Goal: Task Accomplishment & Management: Manage account settings

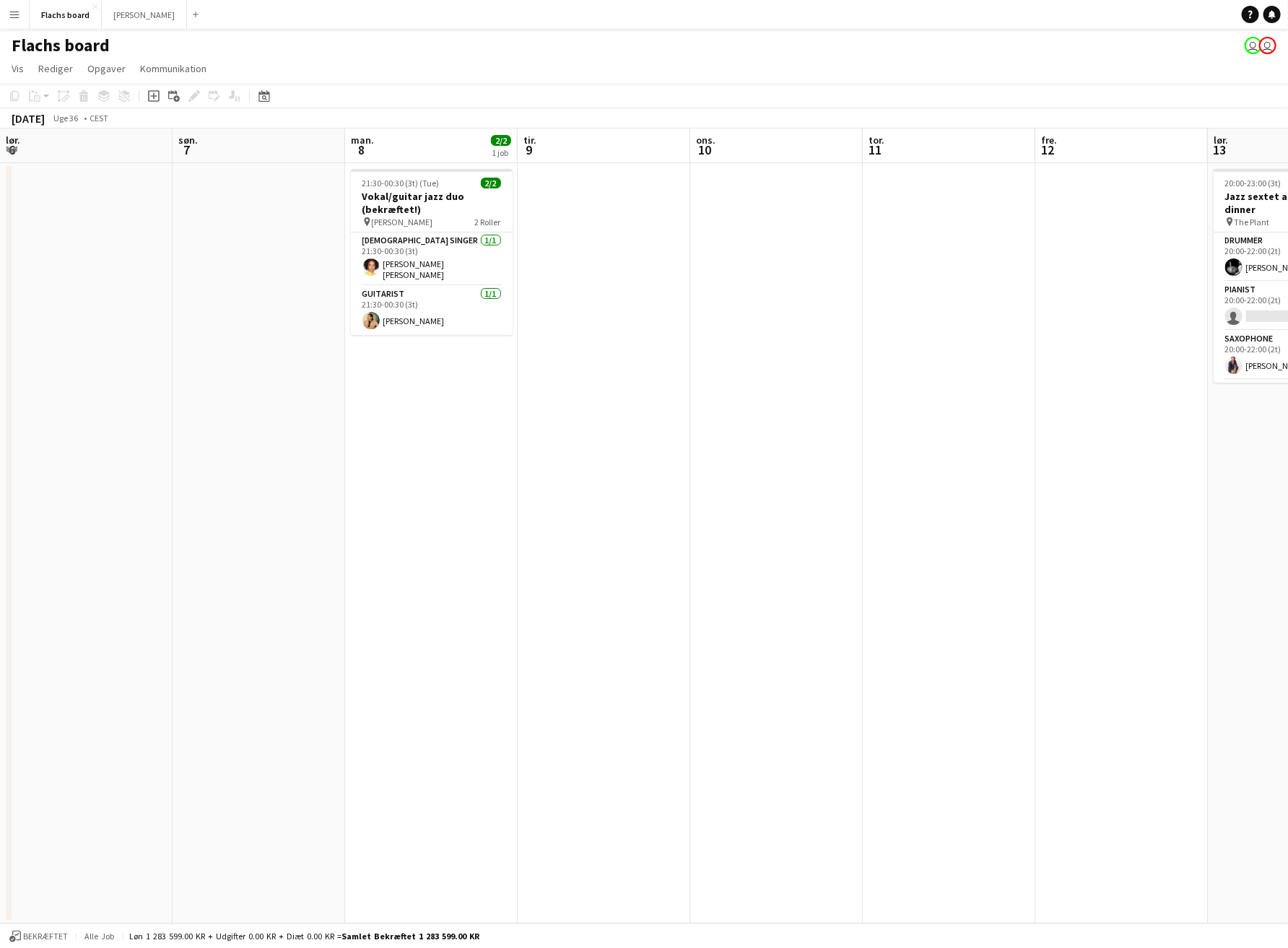
scroll to position [0, 302]
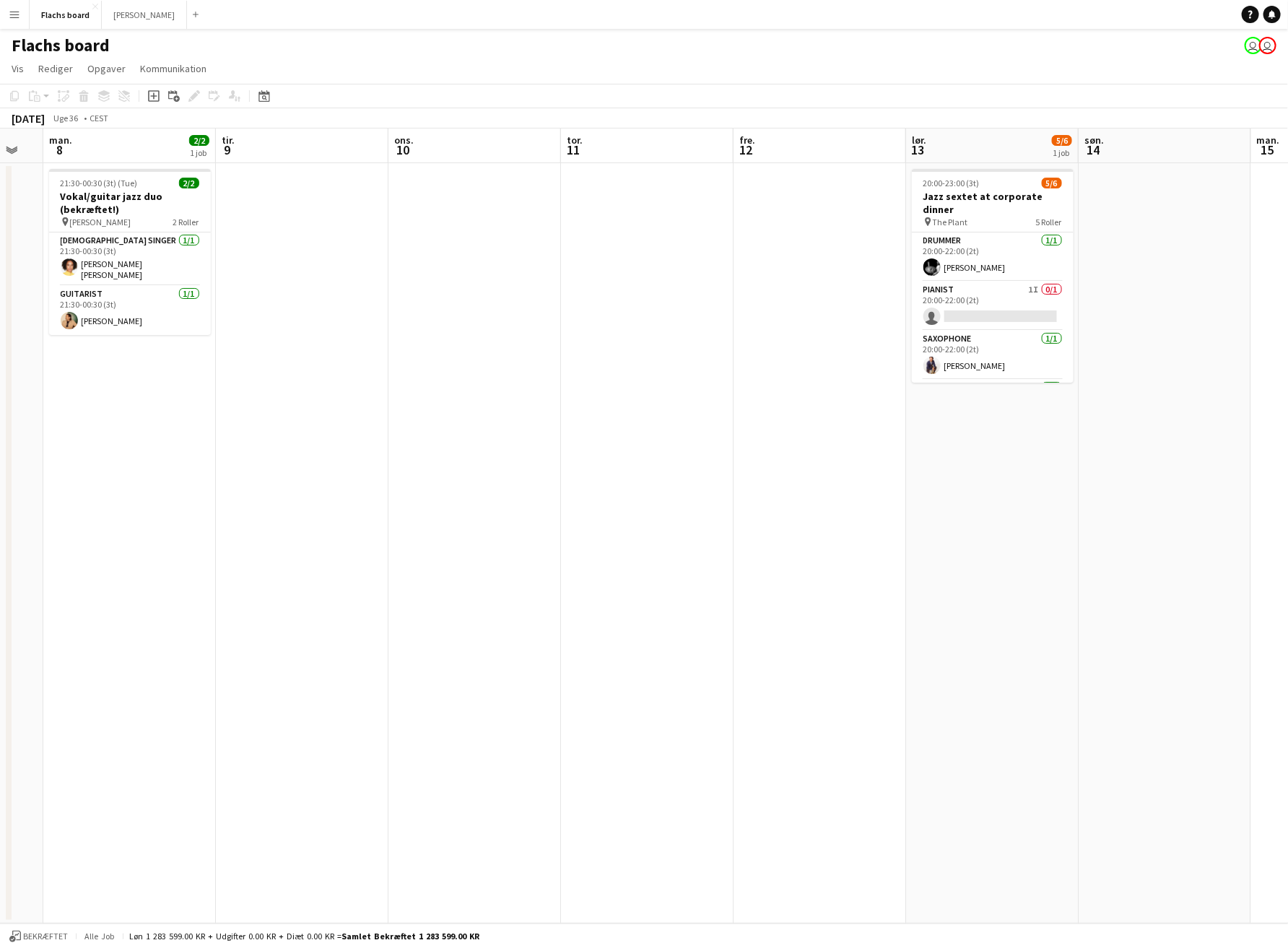
click at [4, 16] on button "Menu" at bounding box center [15, 15] width 29 height 29
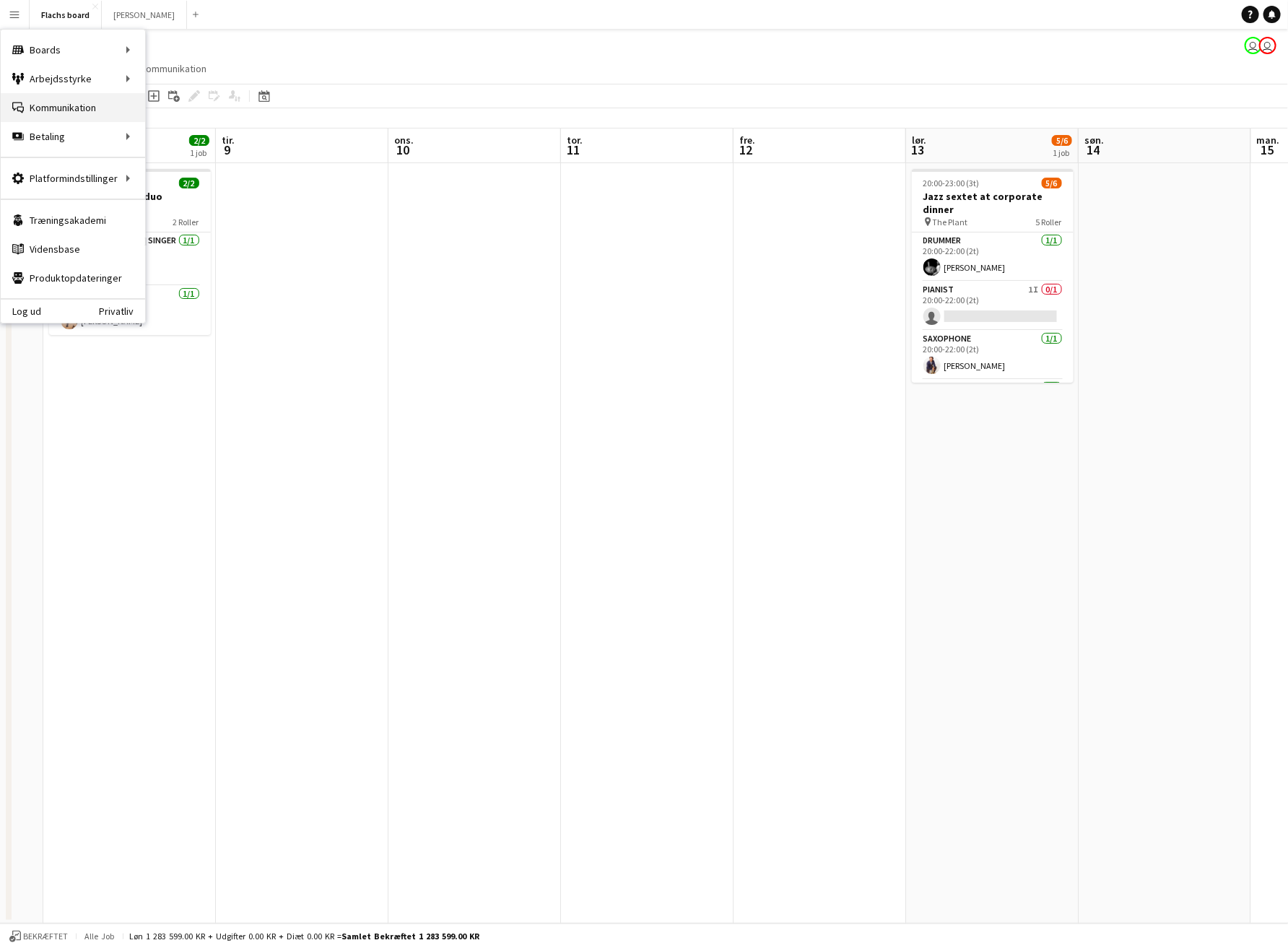
click at [31, 101] on link "Kommunikation Kommunikation" at bounding box center [73, 108] width 144 height 29
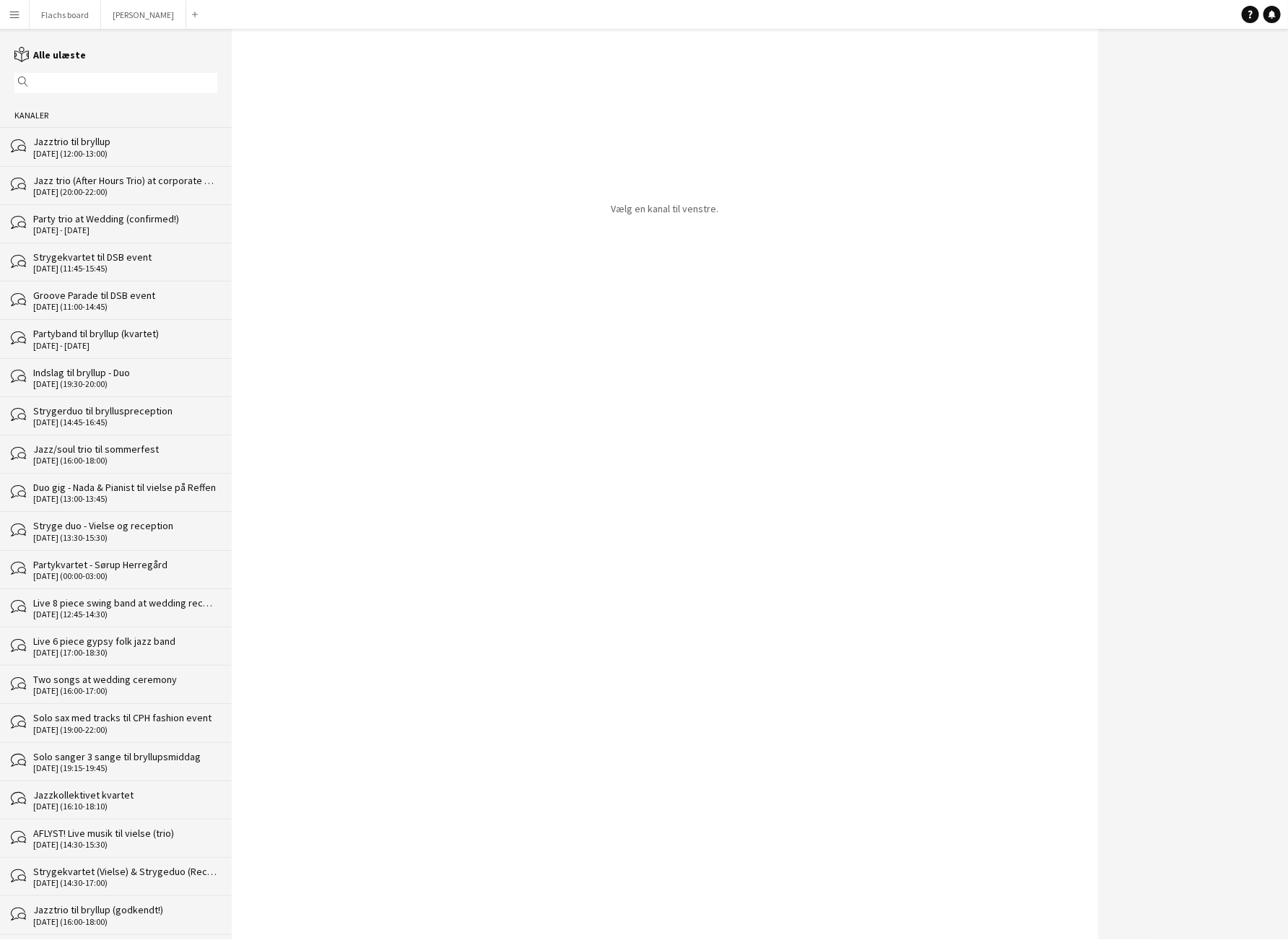
click at [109, 218] on div "Party trio at Wedding (confirmed!)" at bounding box center [125, 218] width 184 height 13
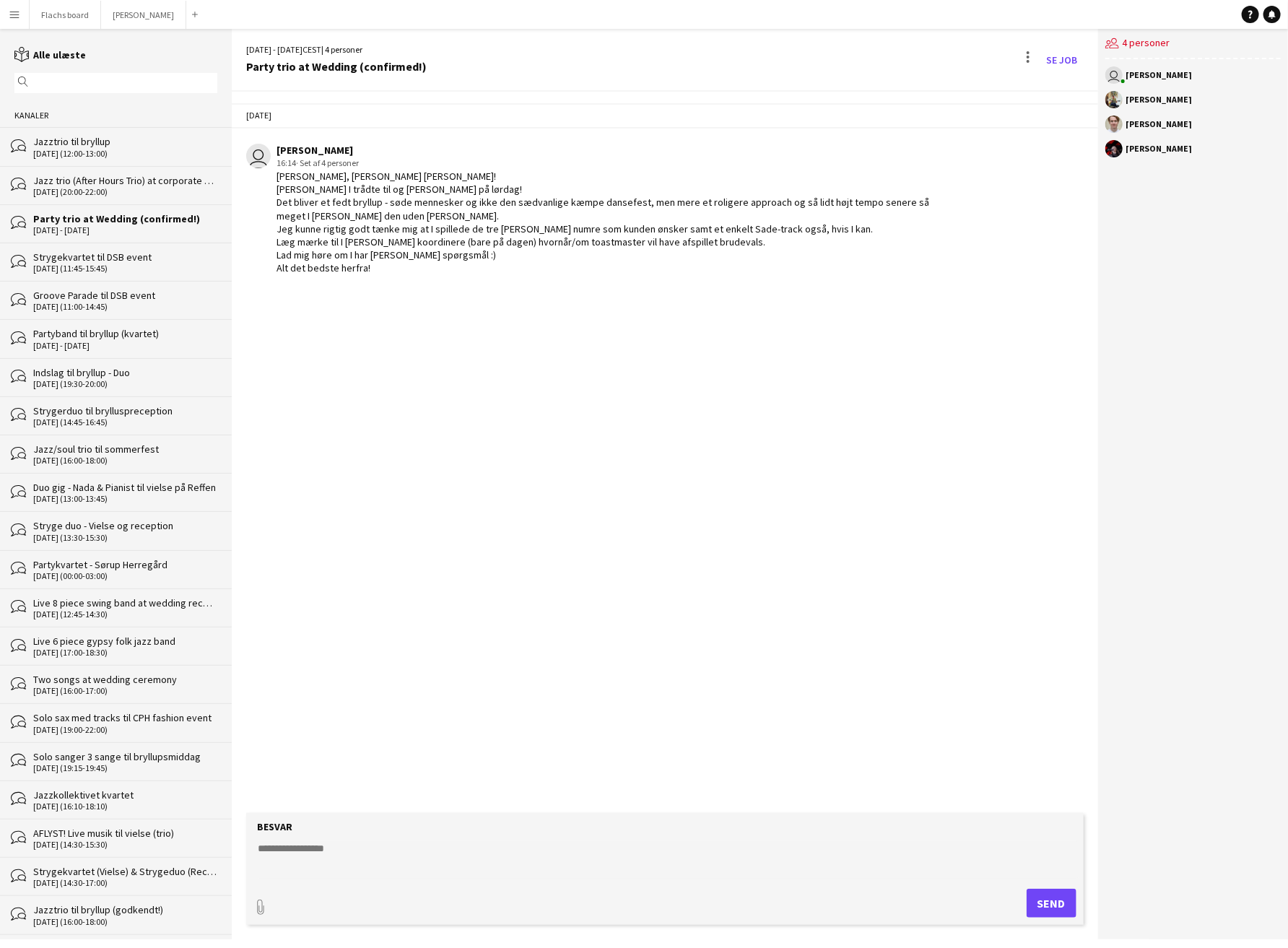
click at [372, 845] on textarea at bounding box center [667, 860] width 823 height 38
click at [370, 852] on textarea at bounding box center [667, 860] width 823 height 38
type textarea "**********"
click at [67, 13] on button "Flachs board Luk" at bounding box center [66, 15] width 72 height 28
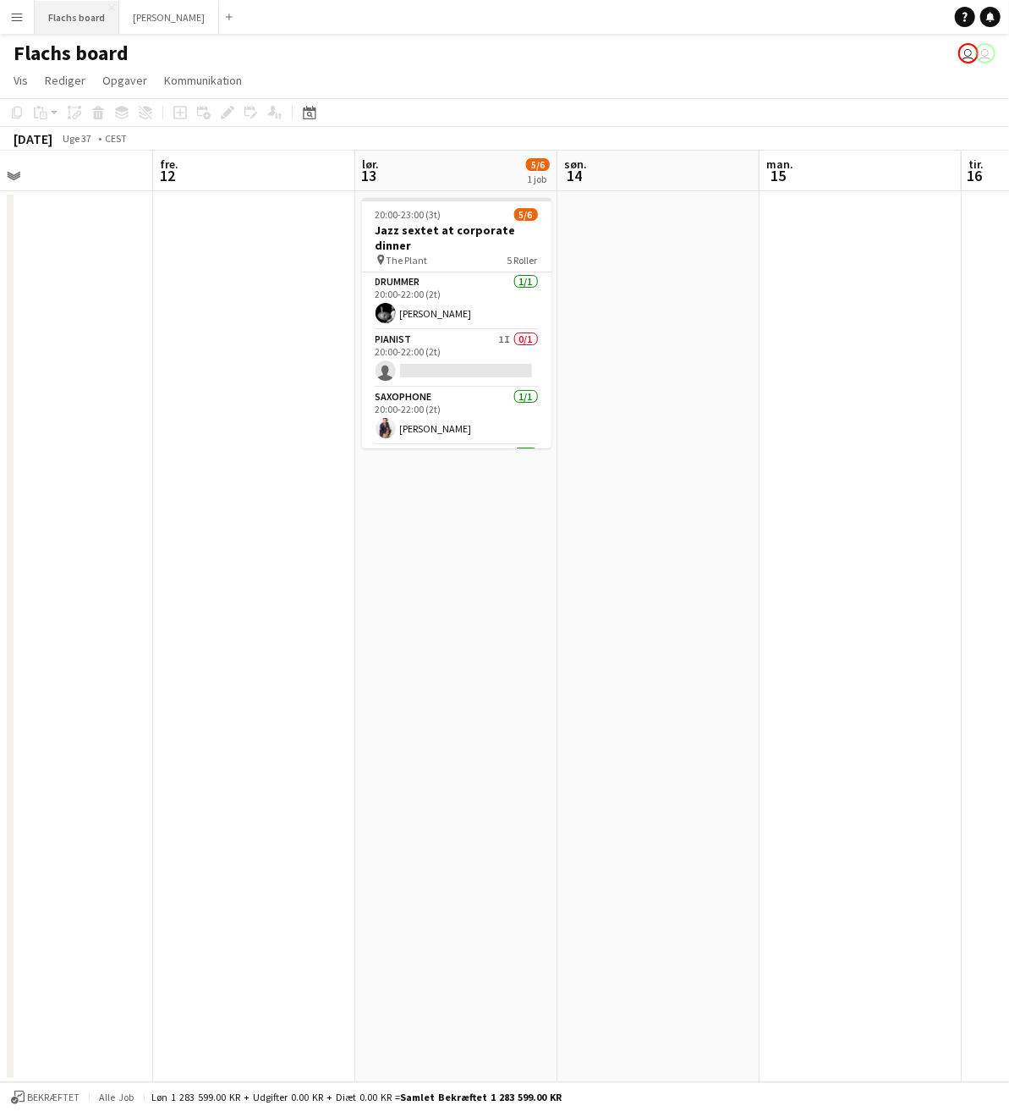
click at [64, 14] on button "Flachs board Luk" at bounding box center [77, 17] width 85 height 33
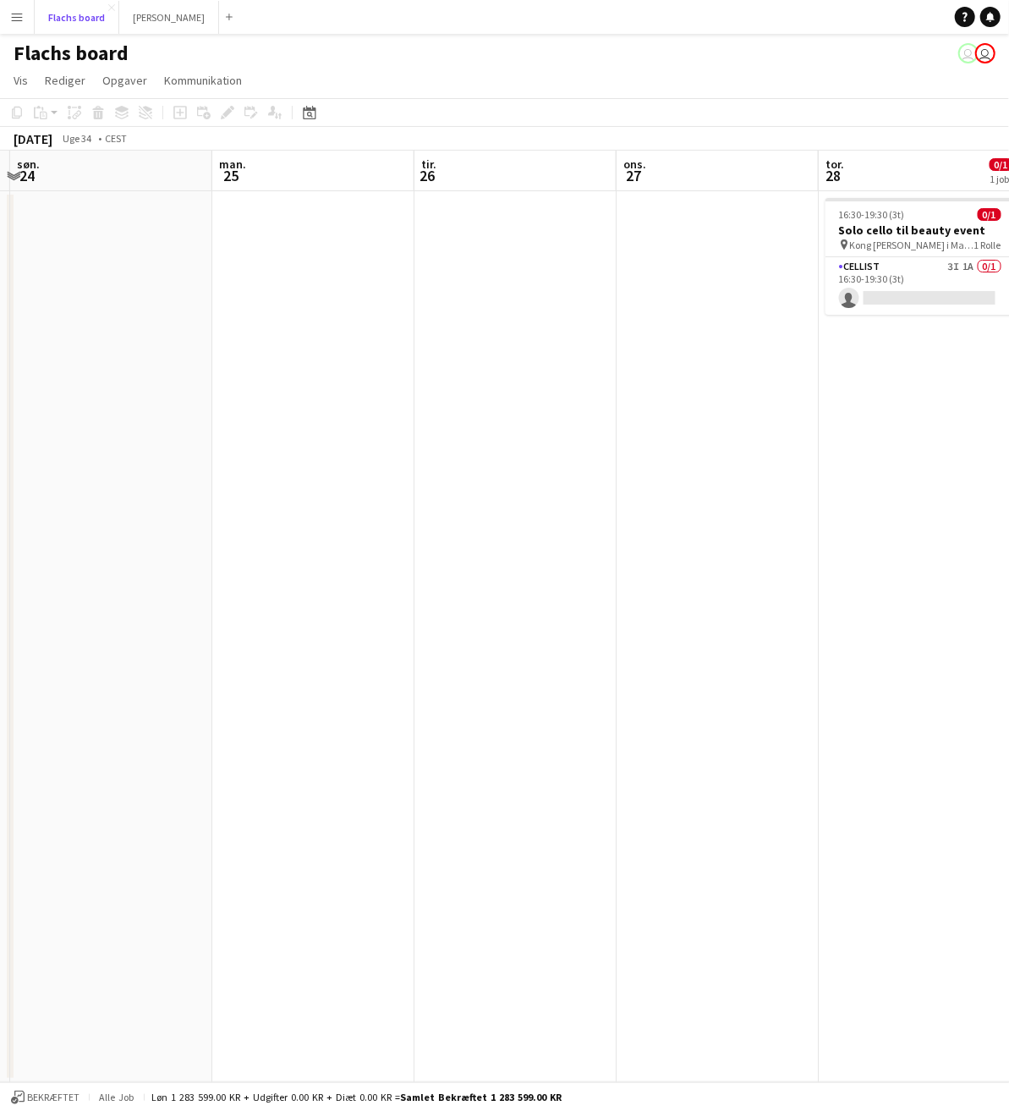
scroll to position [0, 628]
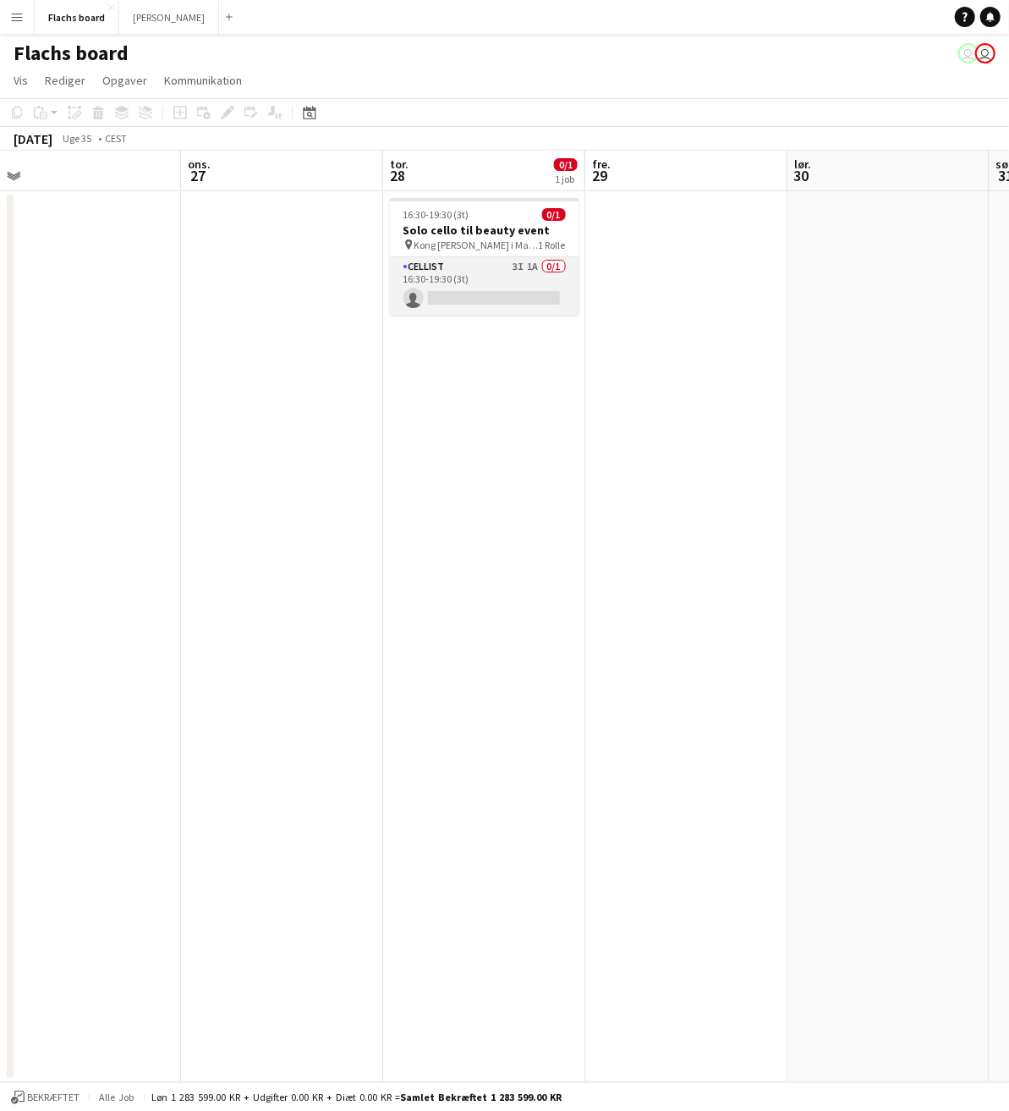
click at [468, 294] on app-card-role "Cellist 3I 1A 0/1 16:30-19:30 (3t) single-neutral-actions" at bounding box center [484, 286] width 189 height 58
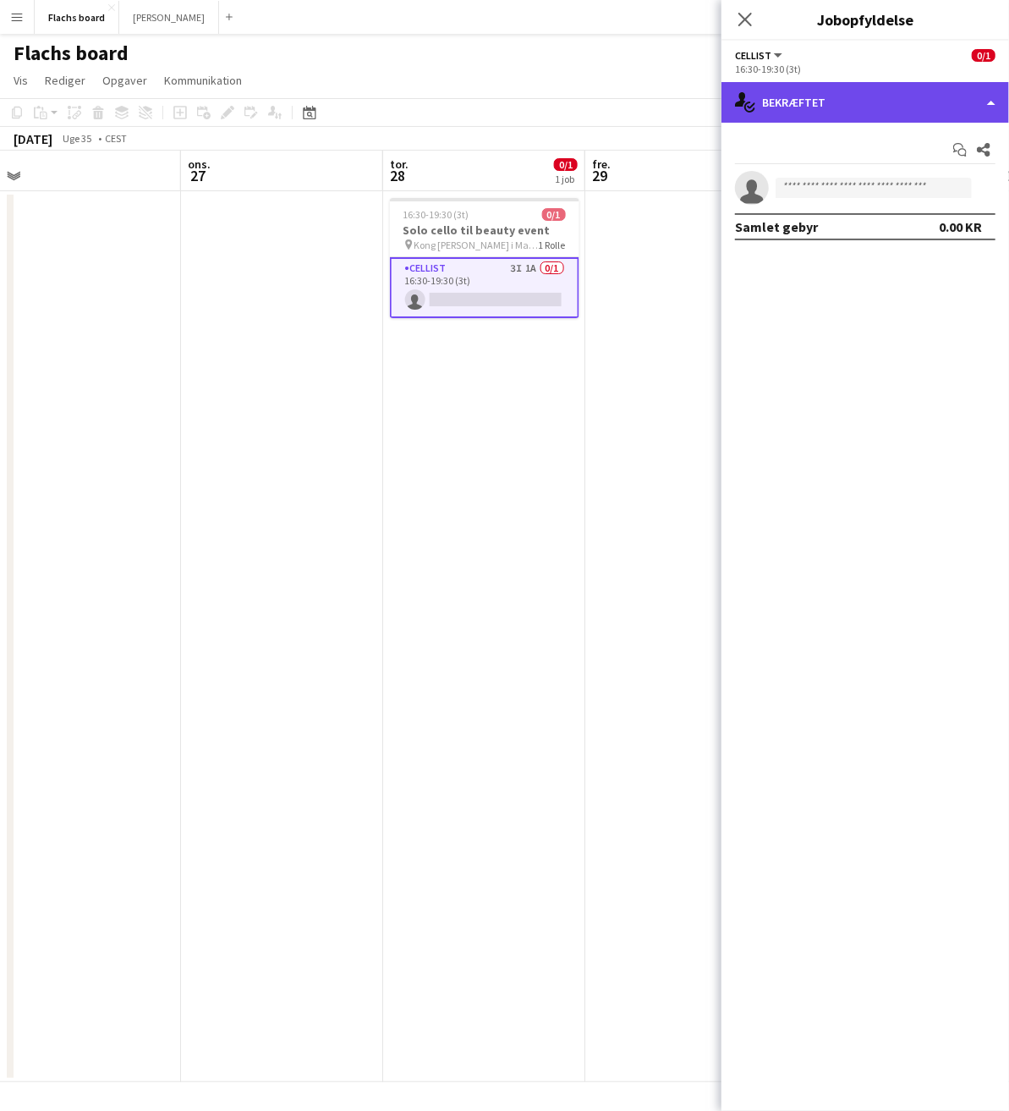
click at [835, 107] on div "single-neutral-actions-check-2 Bekræftet" at bounding box center [866, 102] width 288 height 41
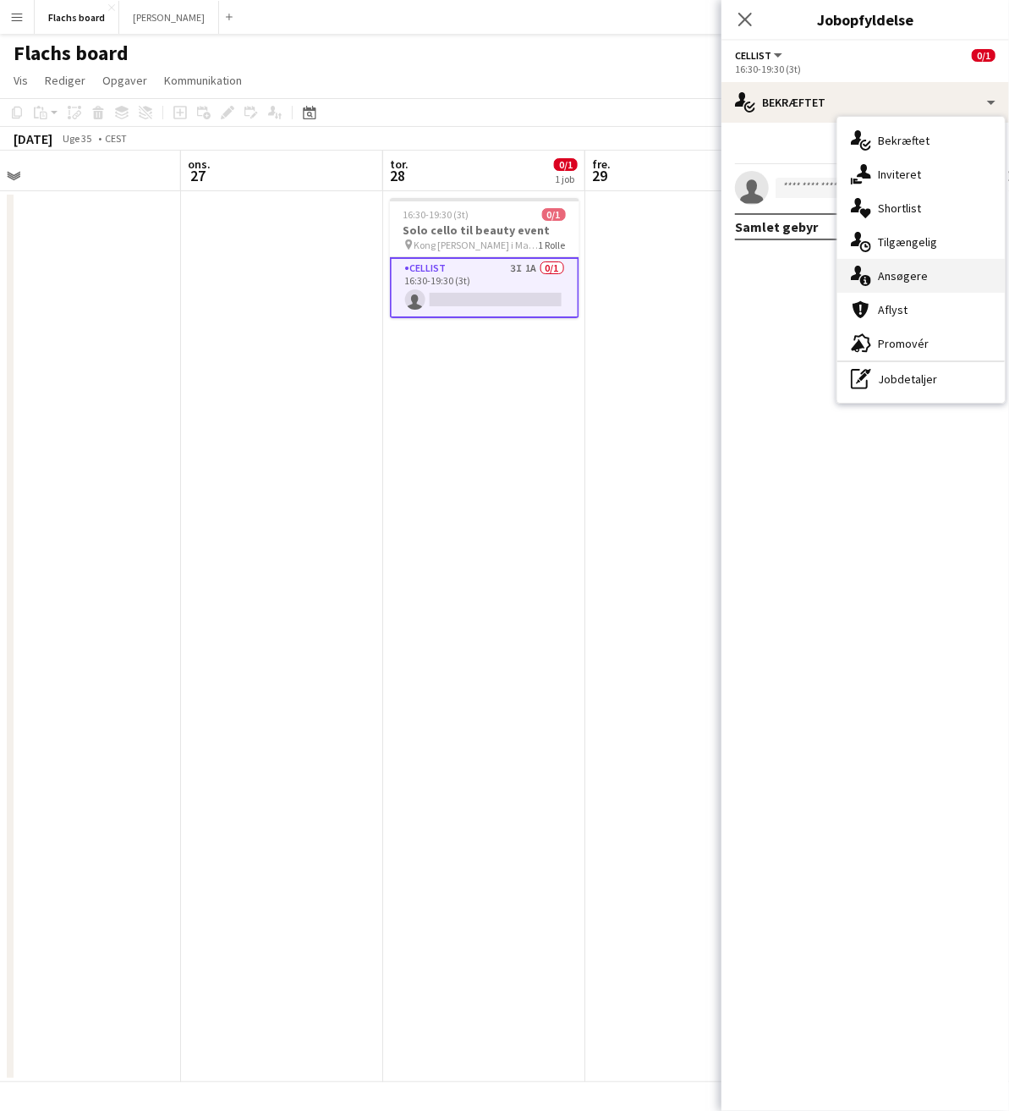
click at [908, 267] on div "single-neutral-actions-information Ansøgere" at bounding box center [920, 276] width 167 height 34
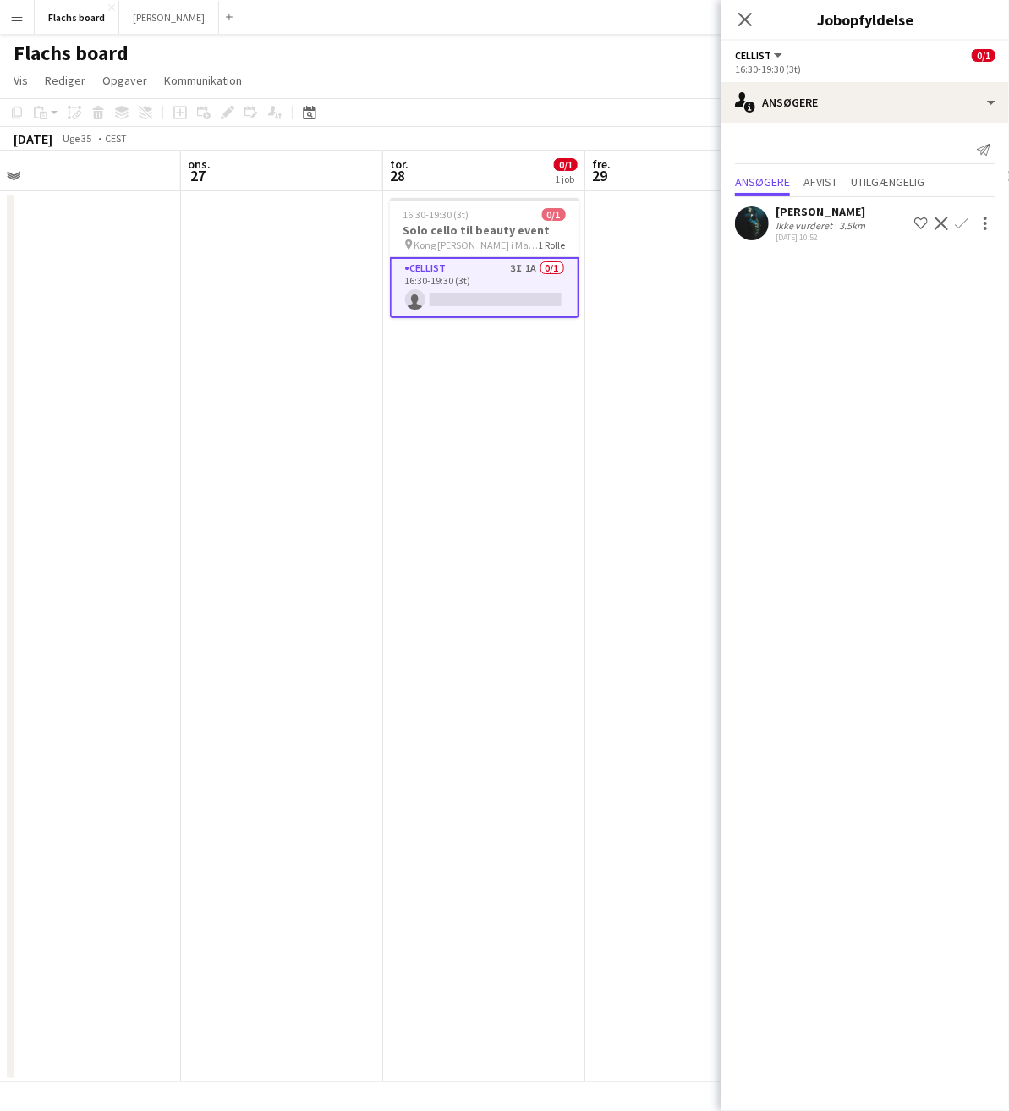
click at [750, 216] on app-user-avatar at bounding box center [752, 223] width 34 height 34
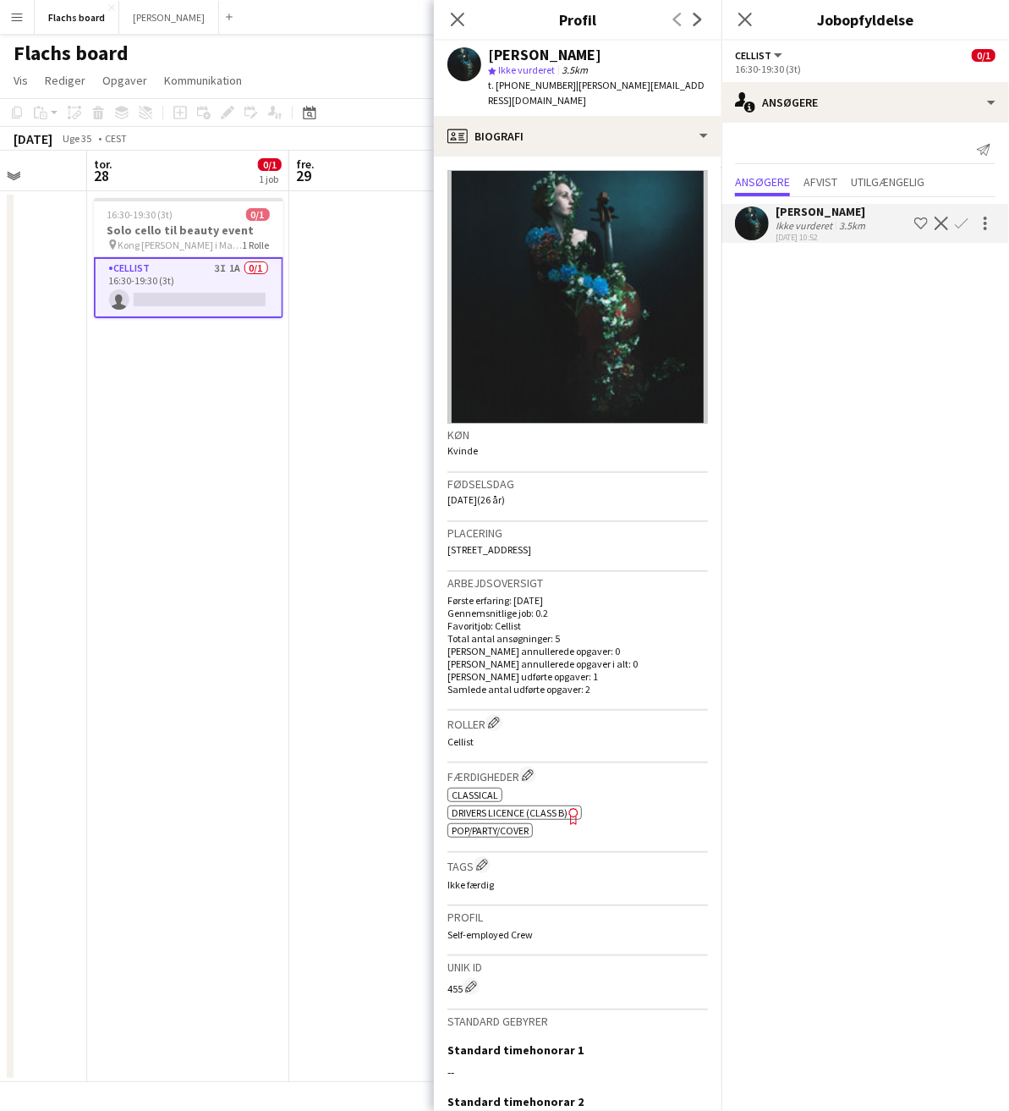
scroll to position [0, 524]
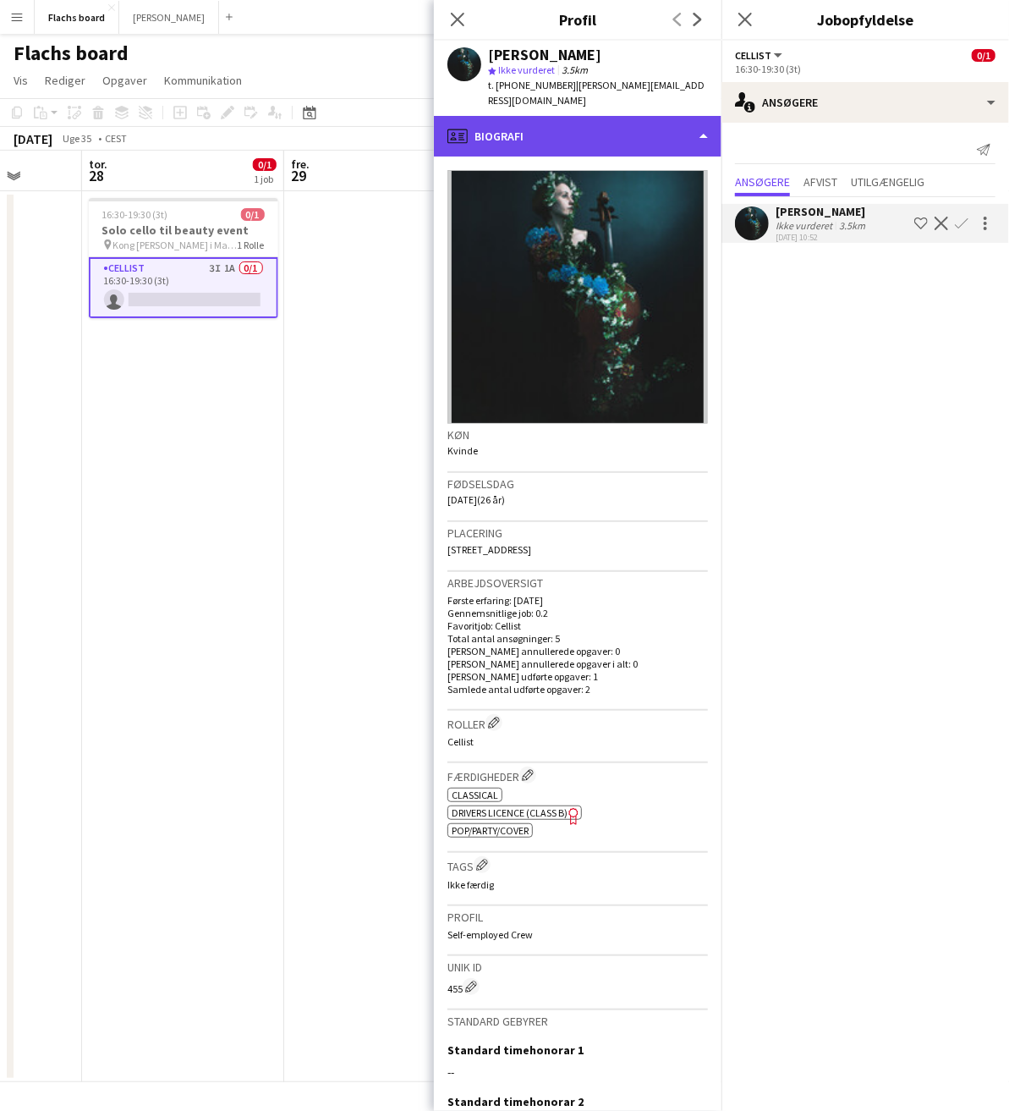
click at [574, 116] on div "profile Biografi" at bounding box center [578, 136] width 288 height 41
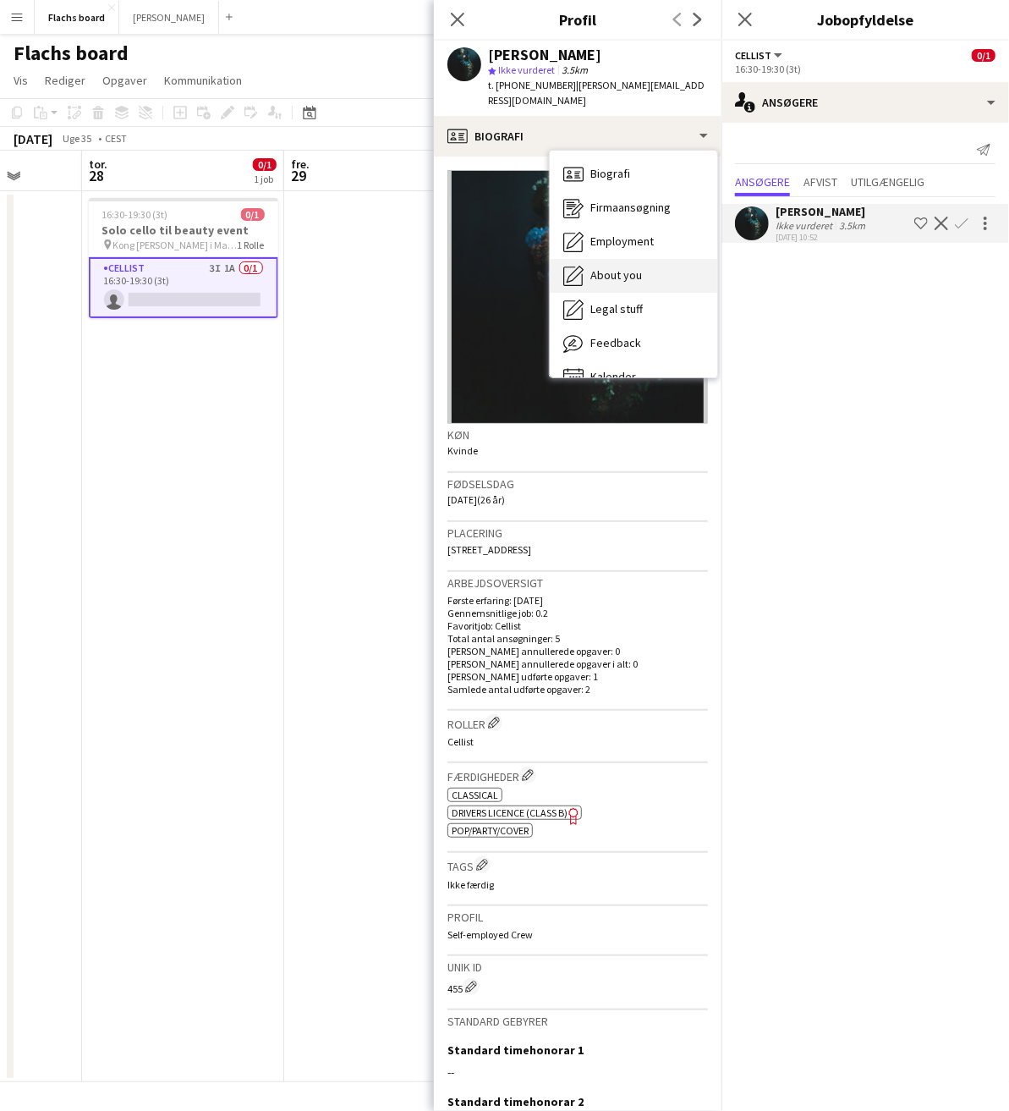
click at [625, 267] on span "About you" at bounding box center [616, 274] width 52 height 15
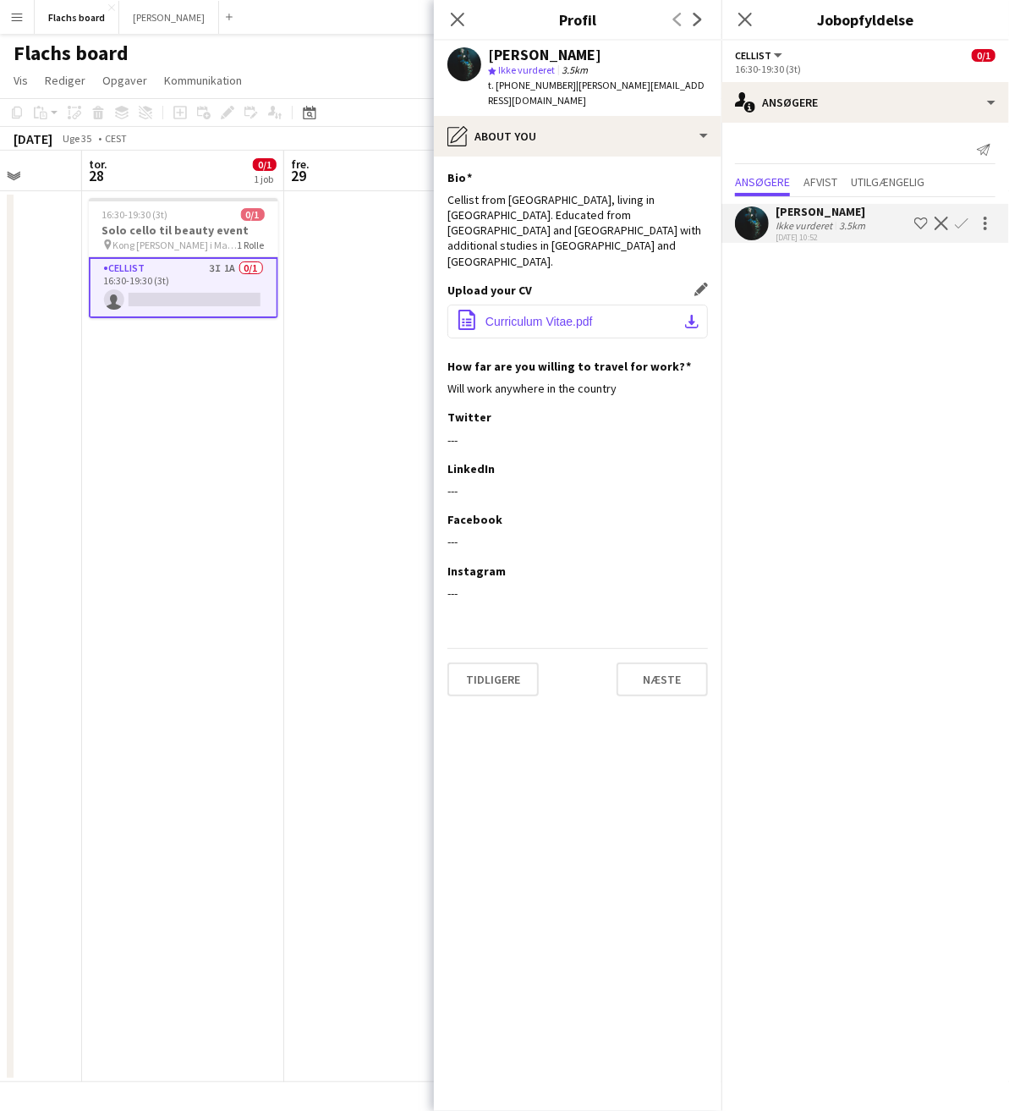
click at [557, 305] on button "office-file-sheet Curriculum Vitae.pdf download-bottom" at bounding box center [578, 322] width 261 height 34
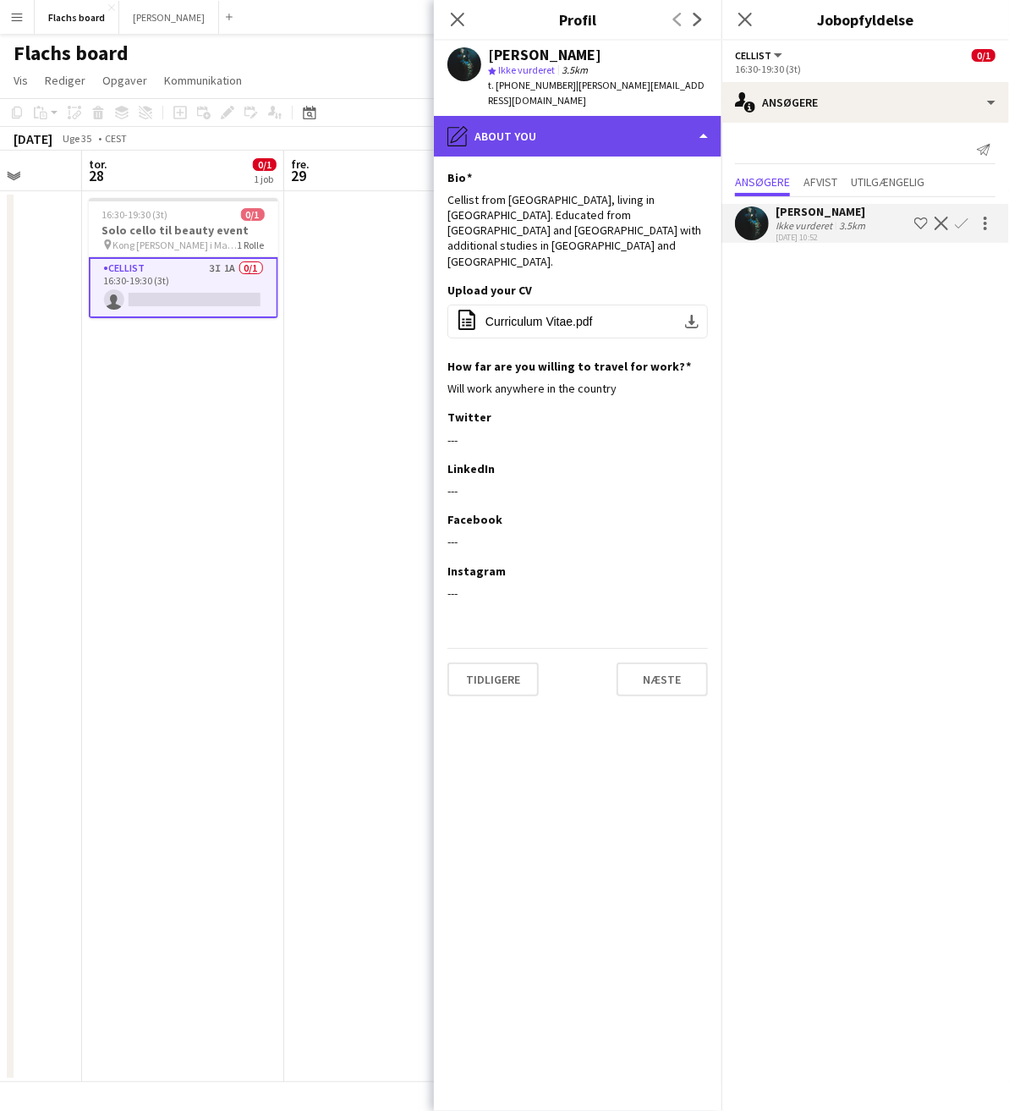
click at [499, 140] on div "pencil4 About you" at bounding box center [578, 136] width 288 height 41
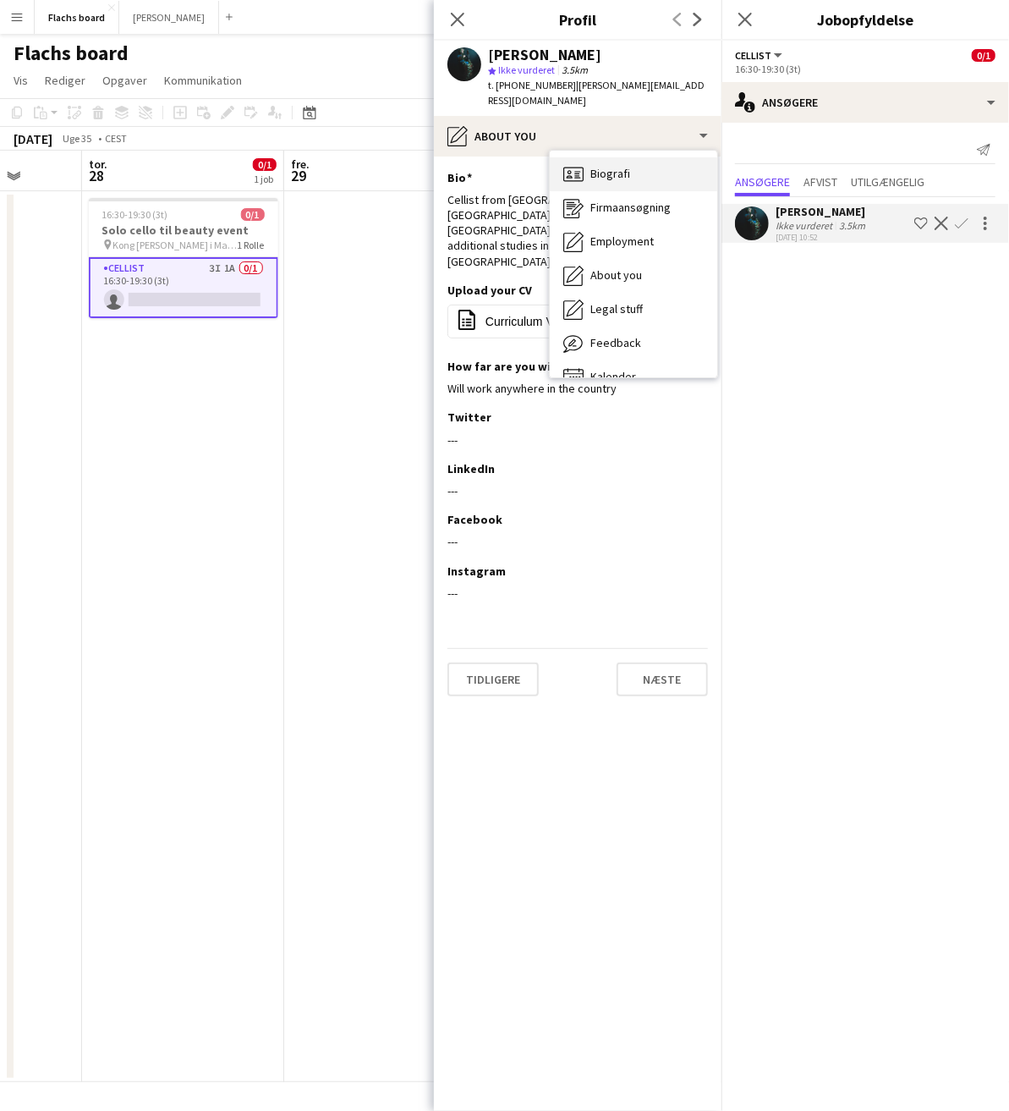
click at [607, 166] on span "Biografi" at bounding box center [610, 173] width 40 height 15
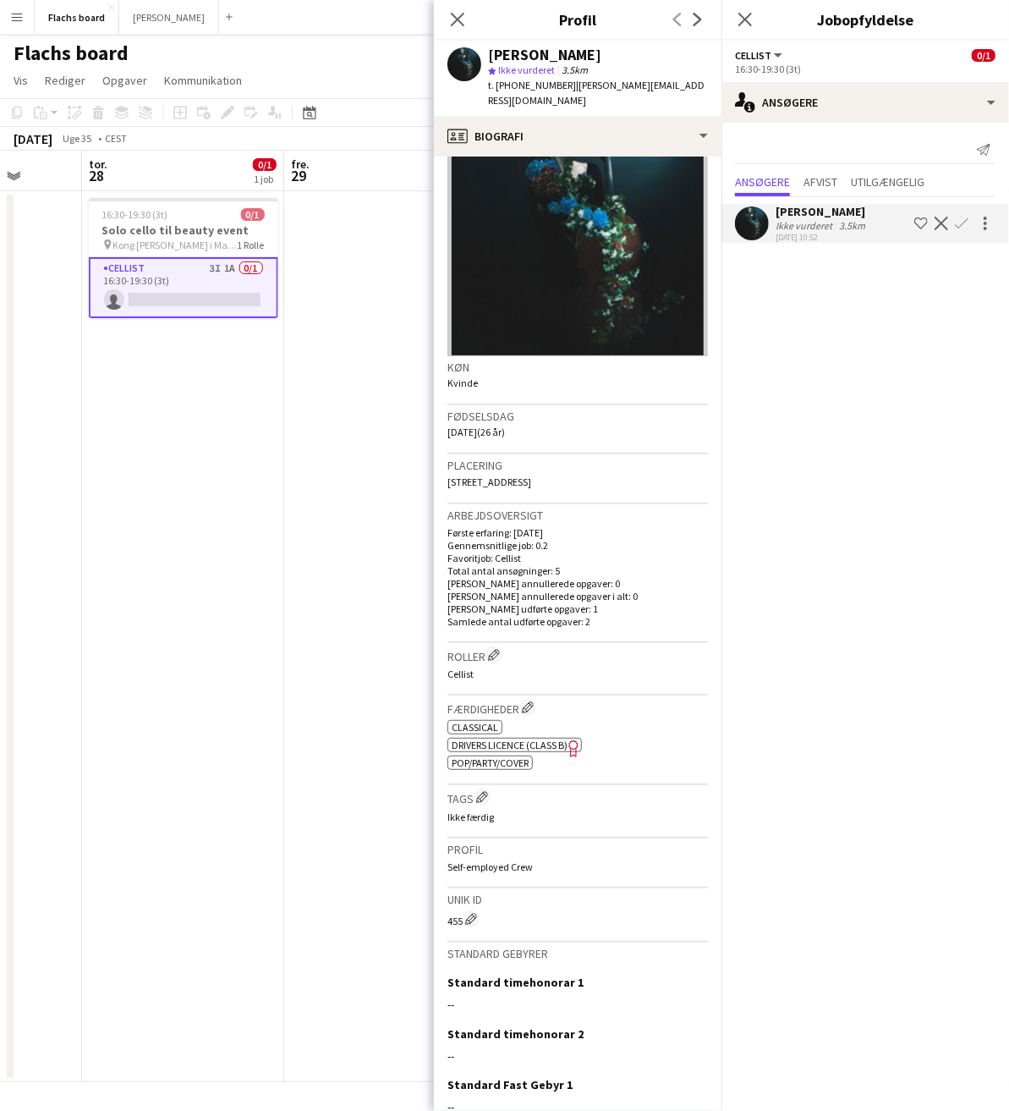
scroll to position [69, 0]
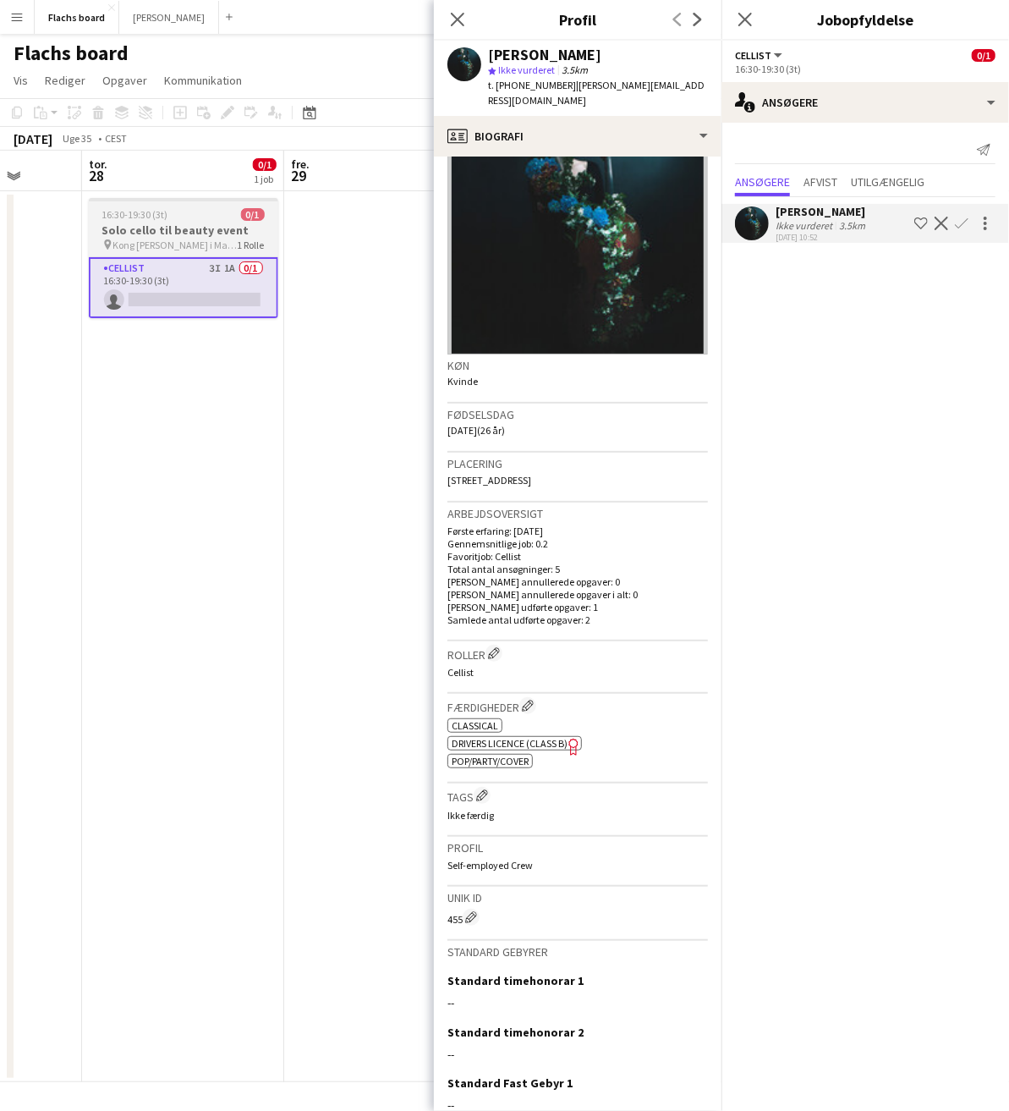
click at [136, 203] on app-job-card "16:30-19:30 (3t) 0/1 Solo cello til beauty event pin Kong [PERSON_NAME] i Magas…" at bounding box center [183, 258] width 189 height 120
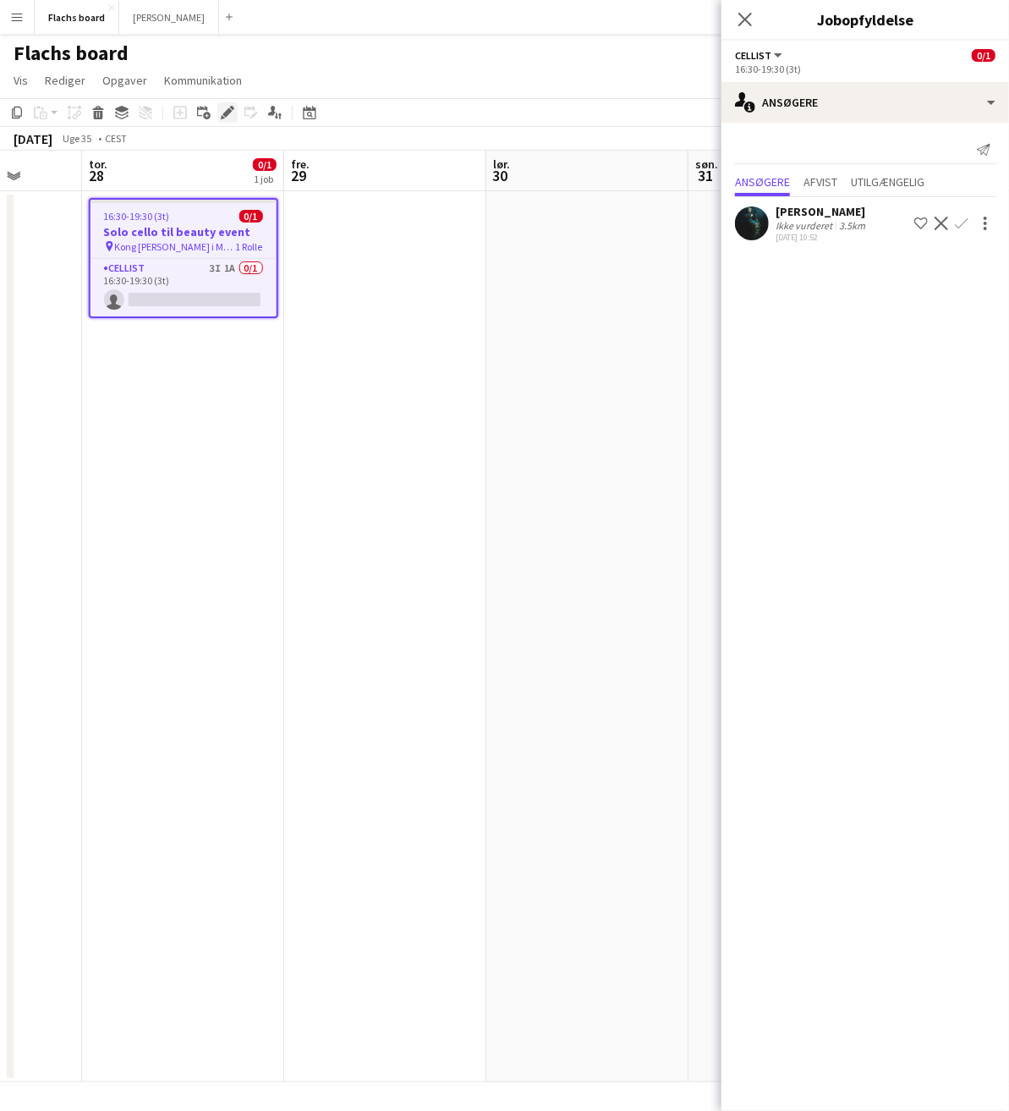
click at [221, 106] on icon "Rediger" at bounding box center [228, 113] width 14 height 14
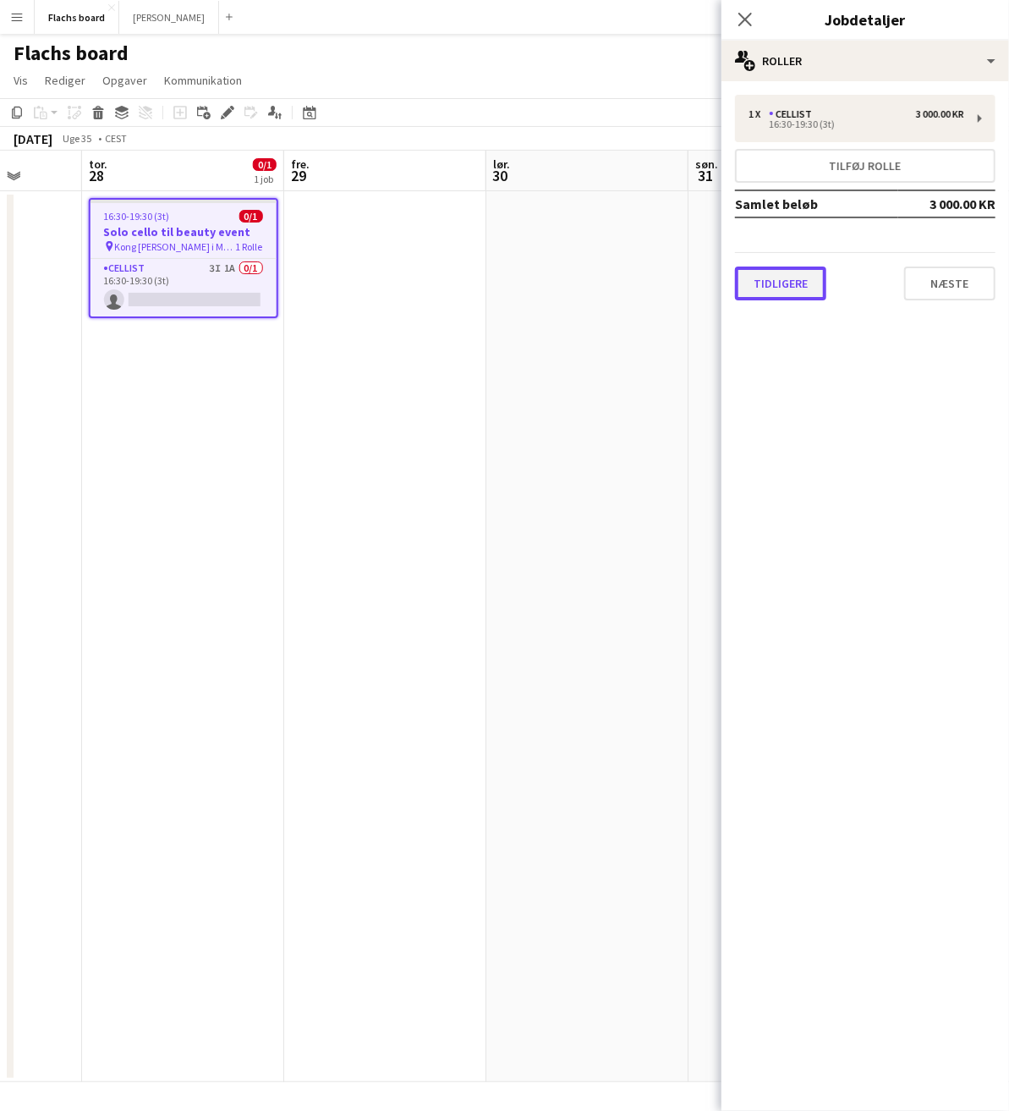
click at [815, 277] on button "Tidligere" at bounding box center [780, 283] width 91 height 34
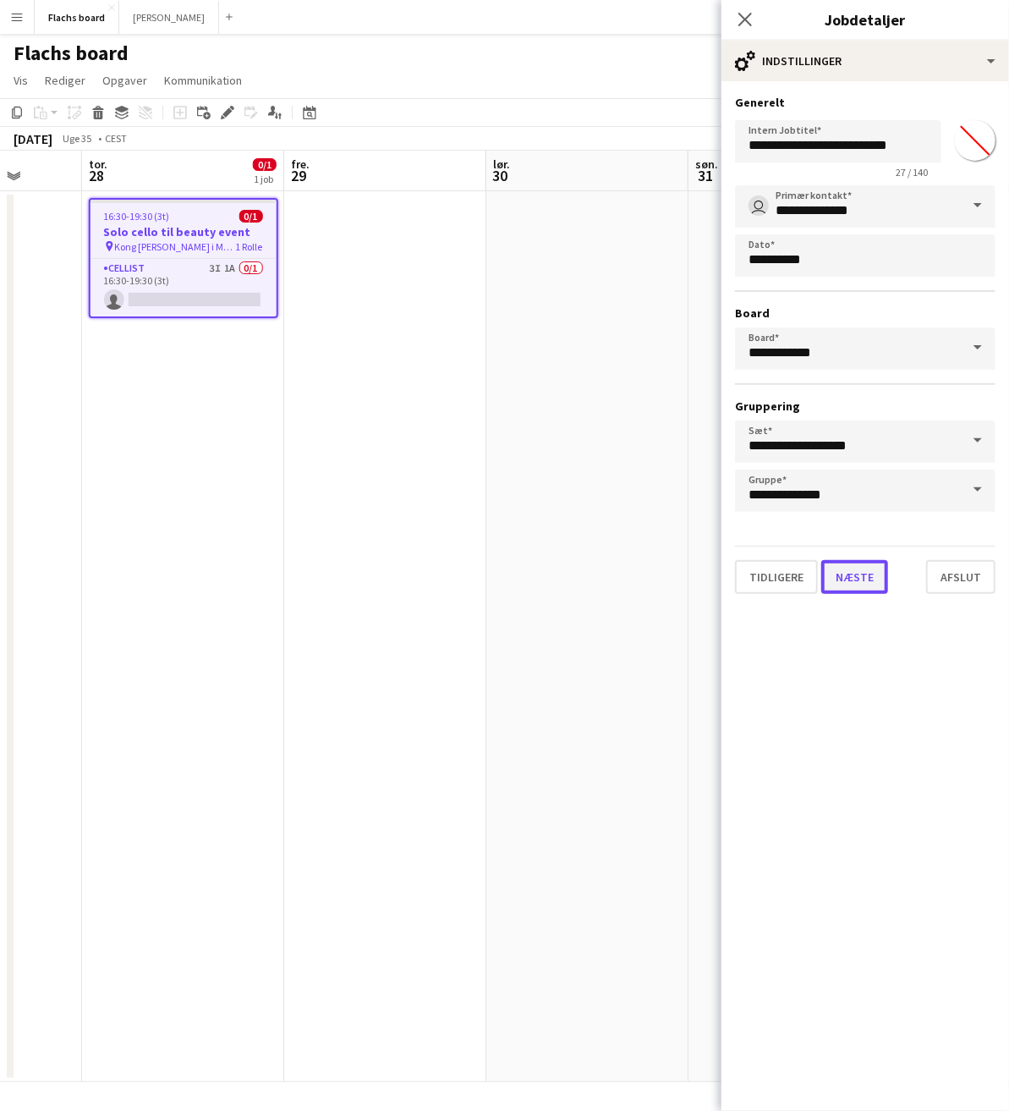
click at [848, 568] on button "Næste" at bounding box center [854, 577] width 67 height 34
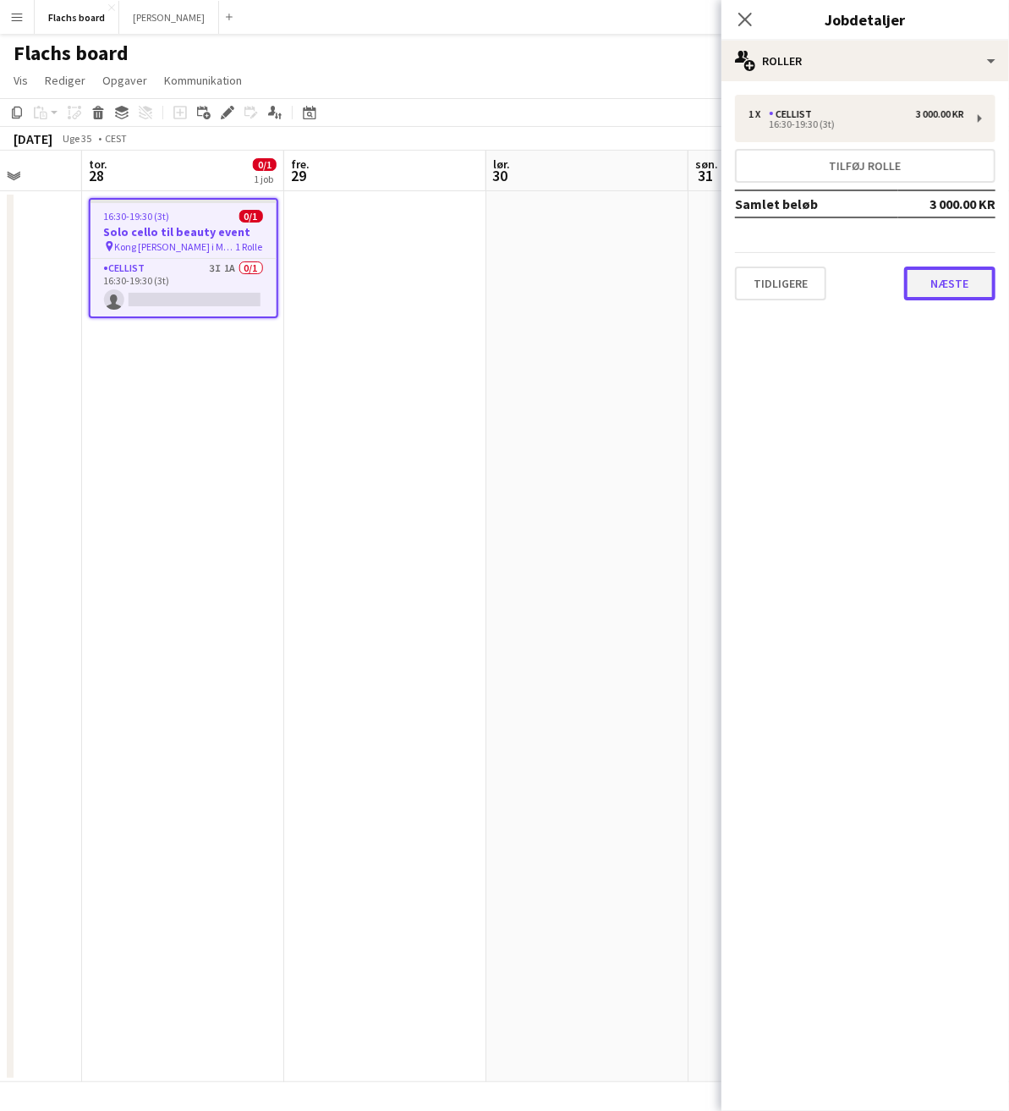
click at [953, 281] on button "Næste" at bounding box center [949, 283] width 91 height 34
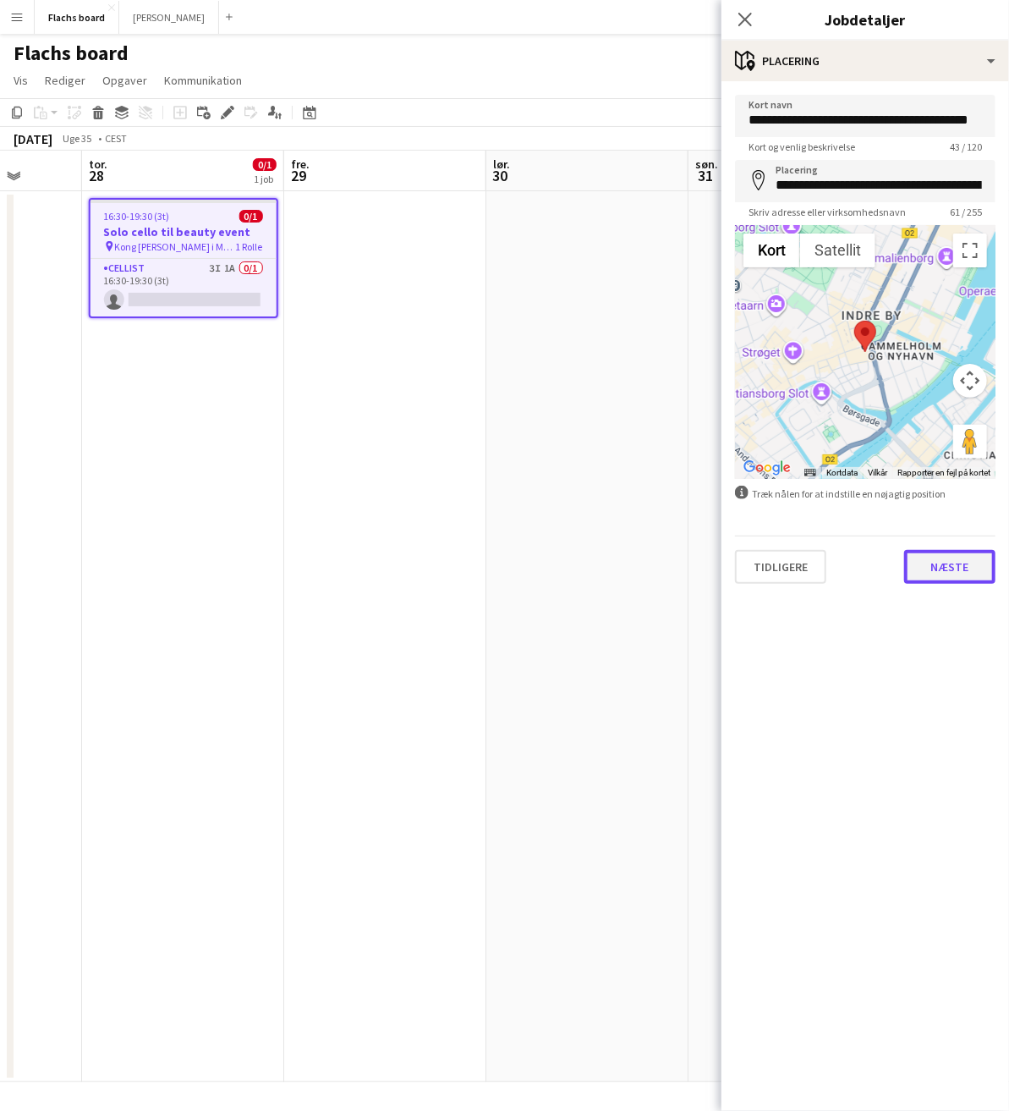
click at [930, 572] on button "Næste" at bounding box center [949, 567] width 91 height 34
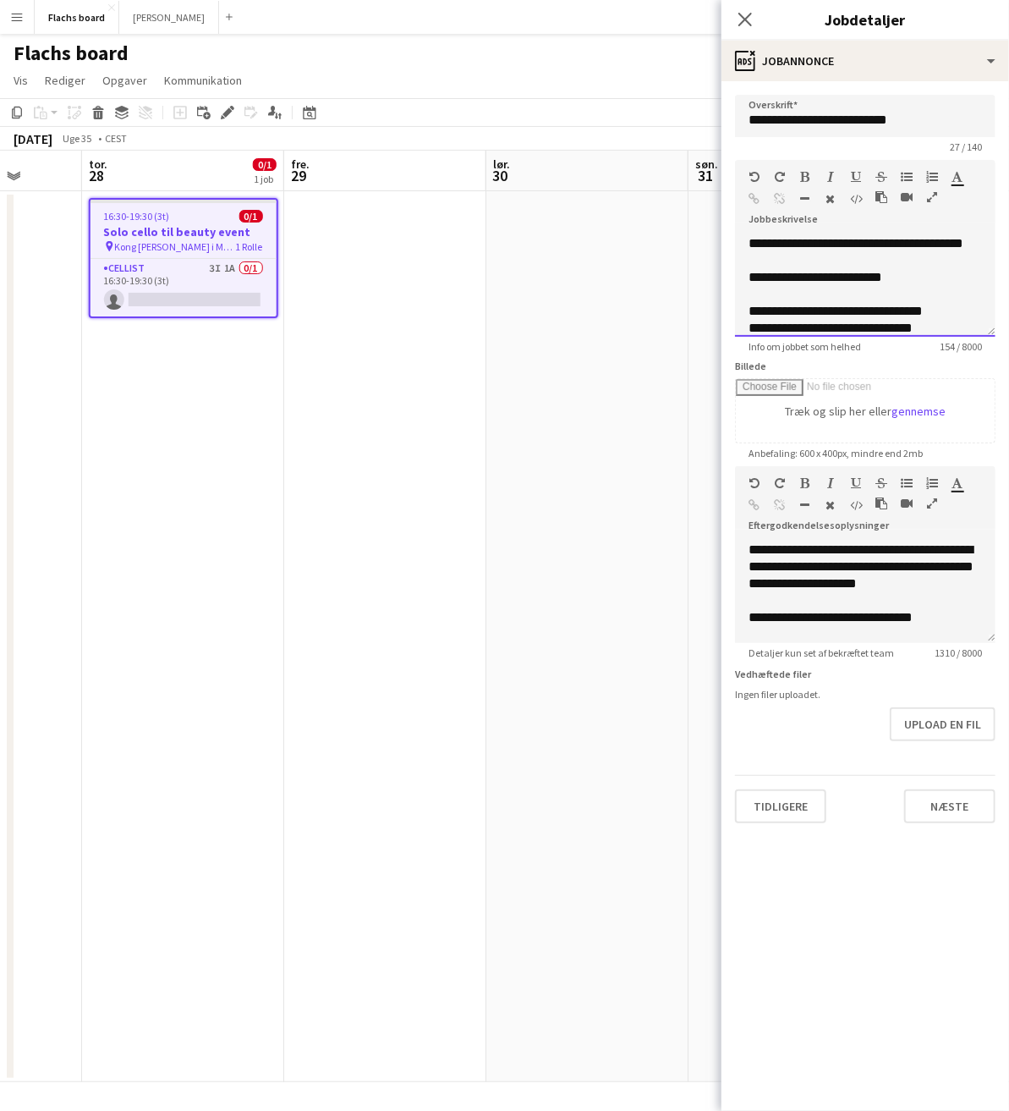
click at [926, 277] on div "**********" at bounding box center [865, 320] width 233 height 102
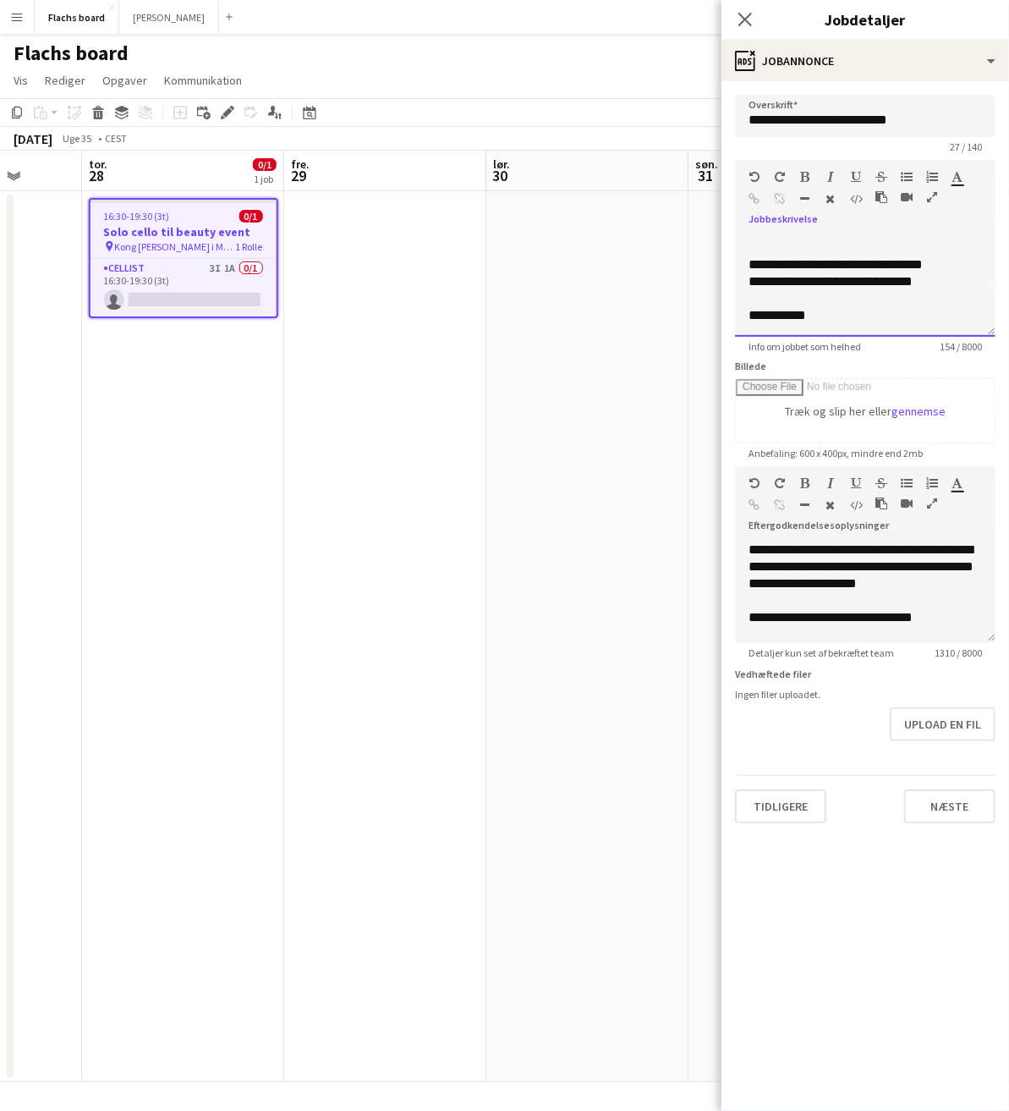
scroll to position [0, 0]
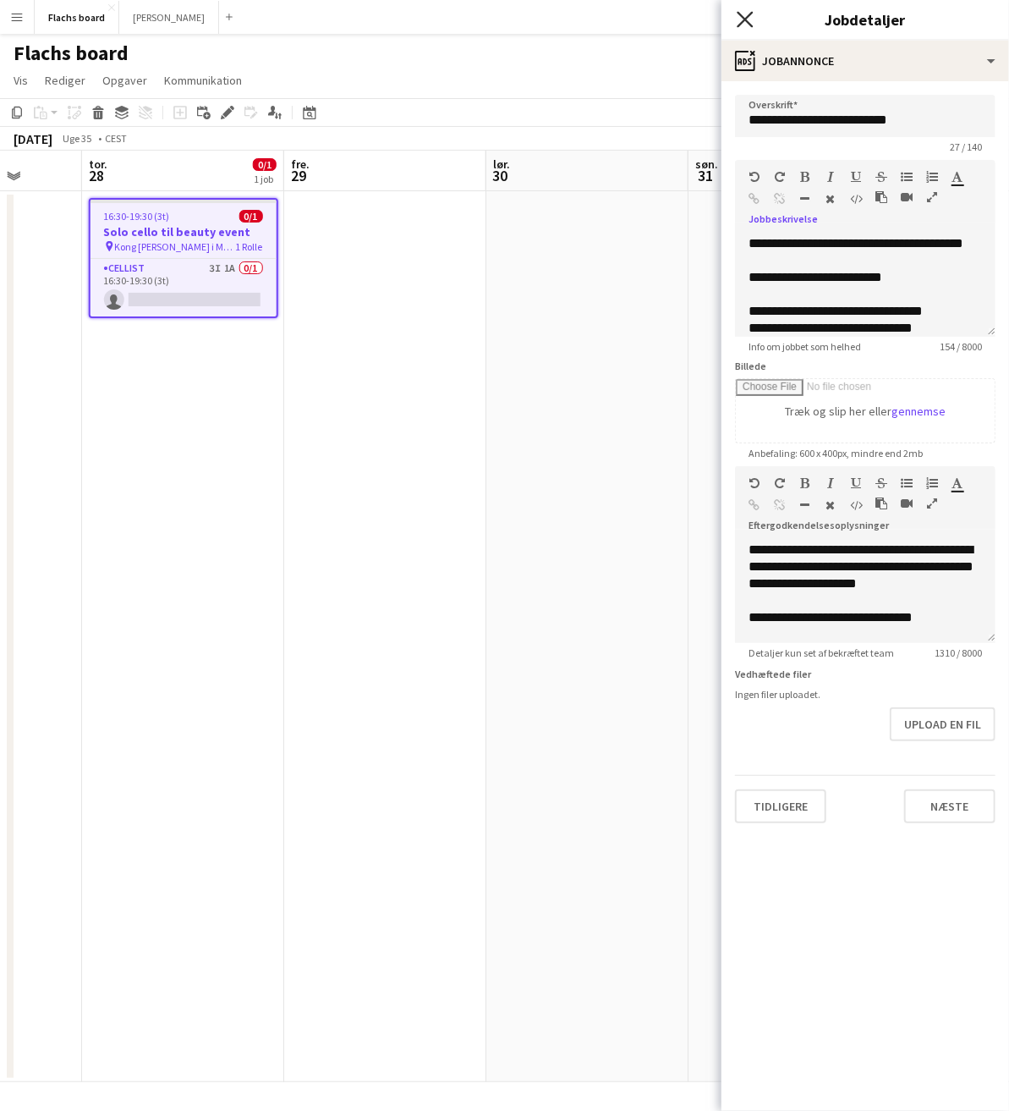
click at [738, 18] on icon "Luk pop-in" at bounding box center [745, 19] width 16 height 16
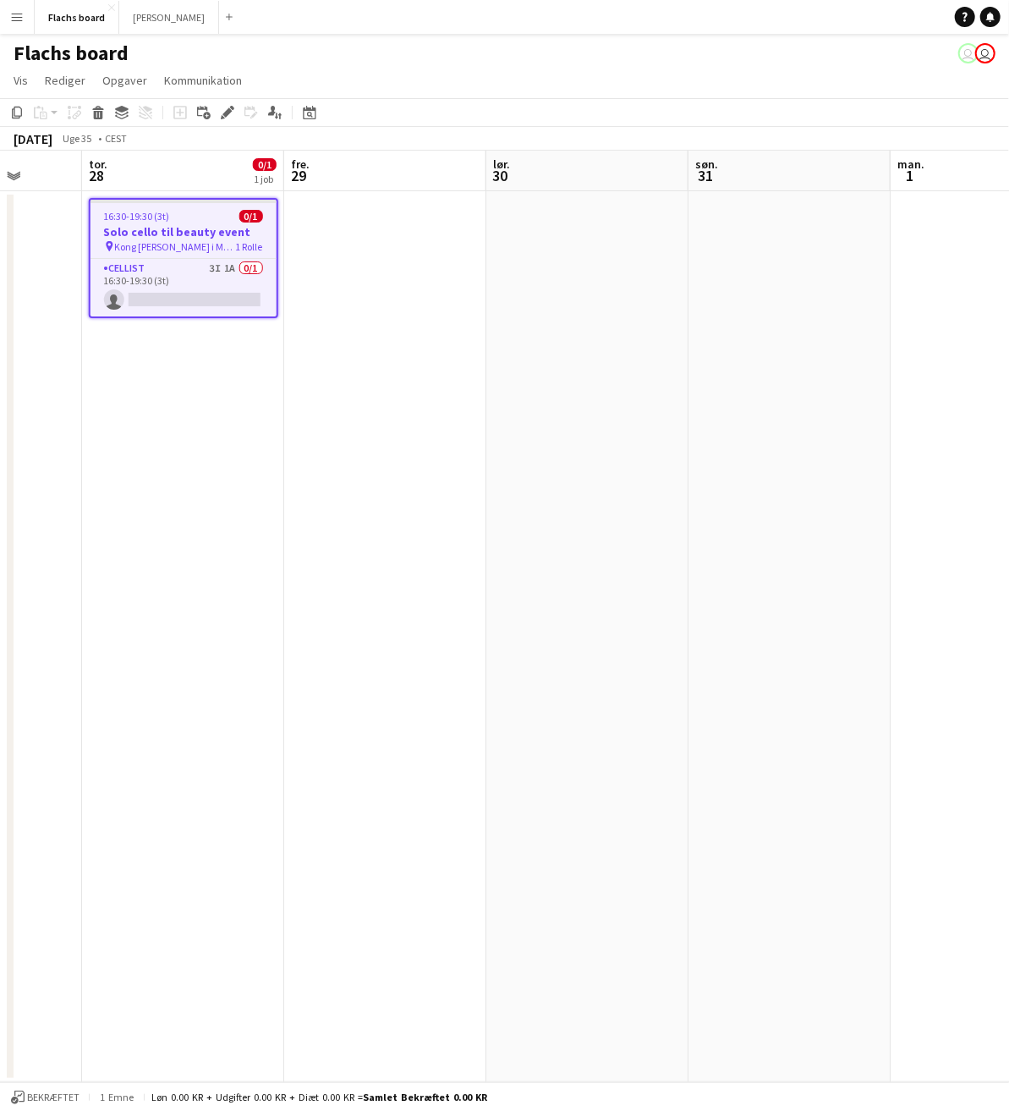
click at [189, 207] on app-job-card "16:30-19:30 (3t) 0/1 Solo cello til beauty event pin Kong [PERSON_NAME] i Magas…" at bounding box center [183, 258] width 189 height 120
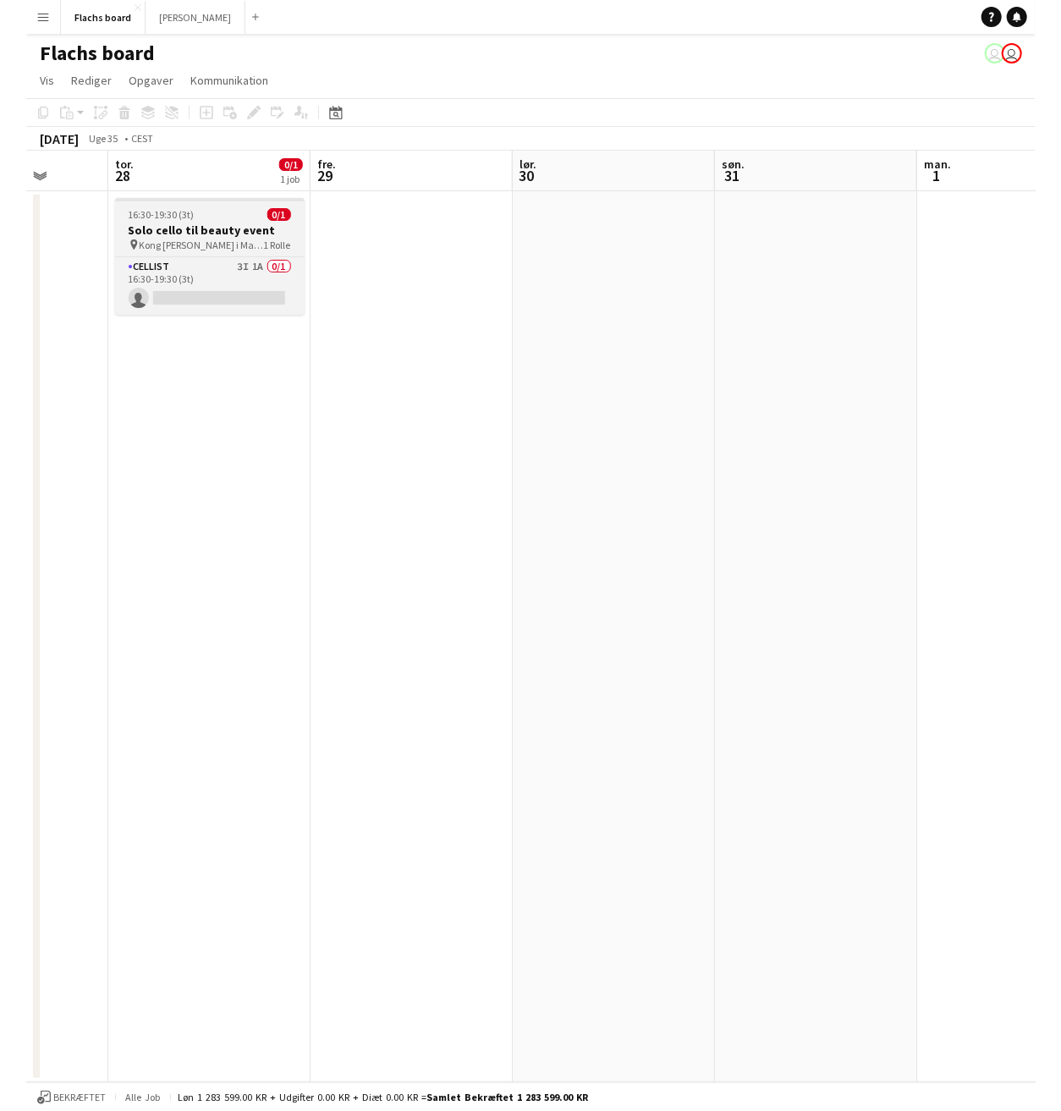
scroll to position [0, 523]
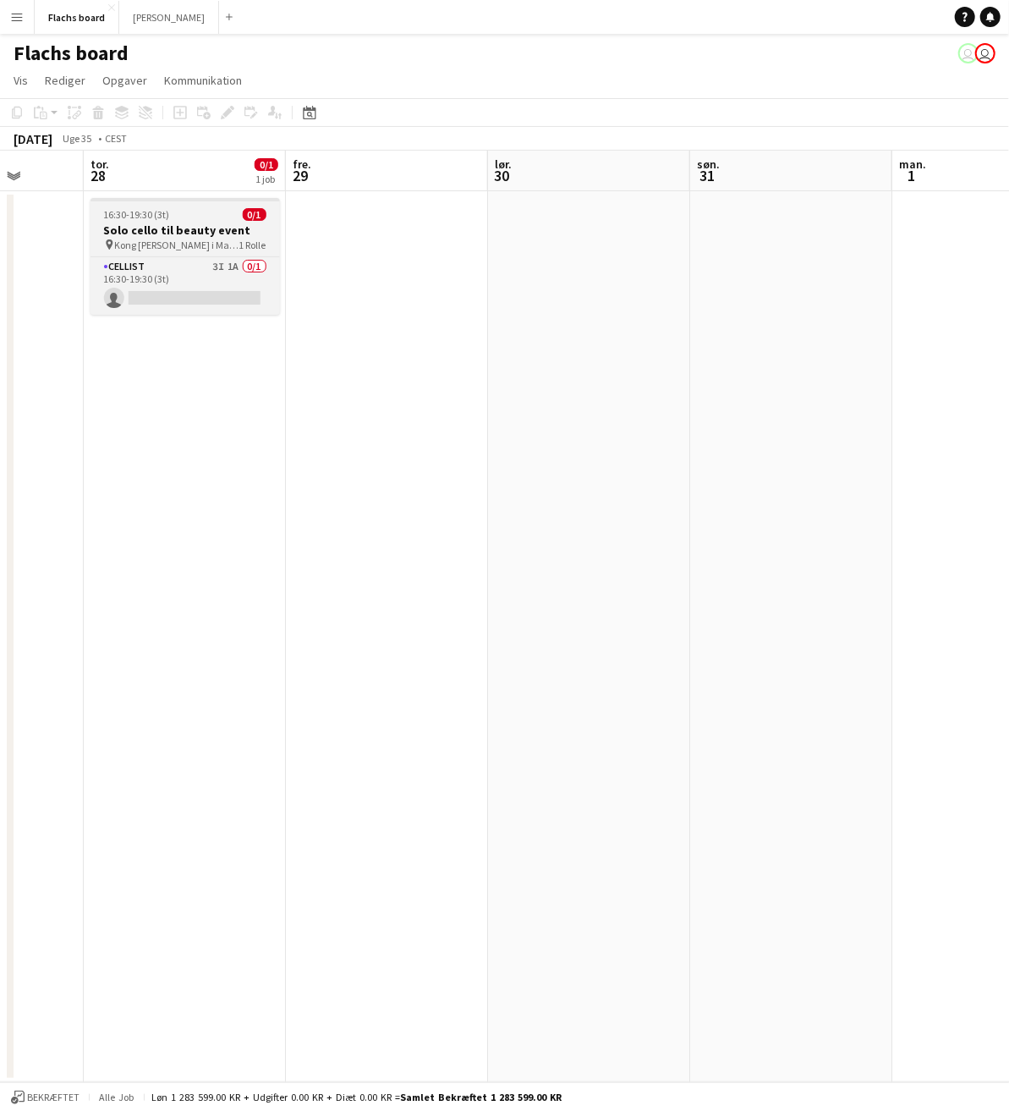
click at [212, 216] on div "16:30-19:30 (3t) 0/1" at bounding box center [185, 214] width 189 height 13
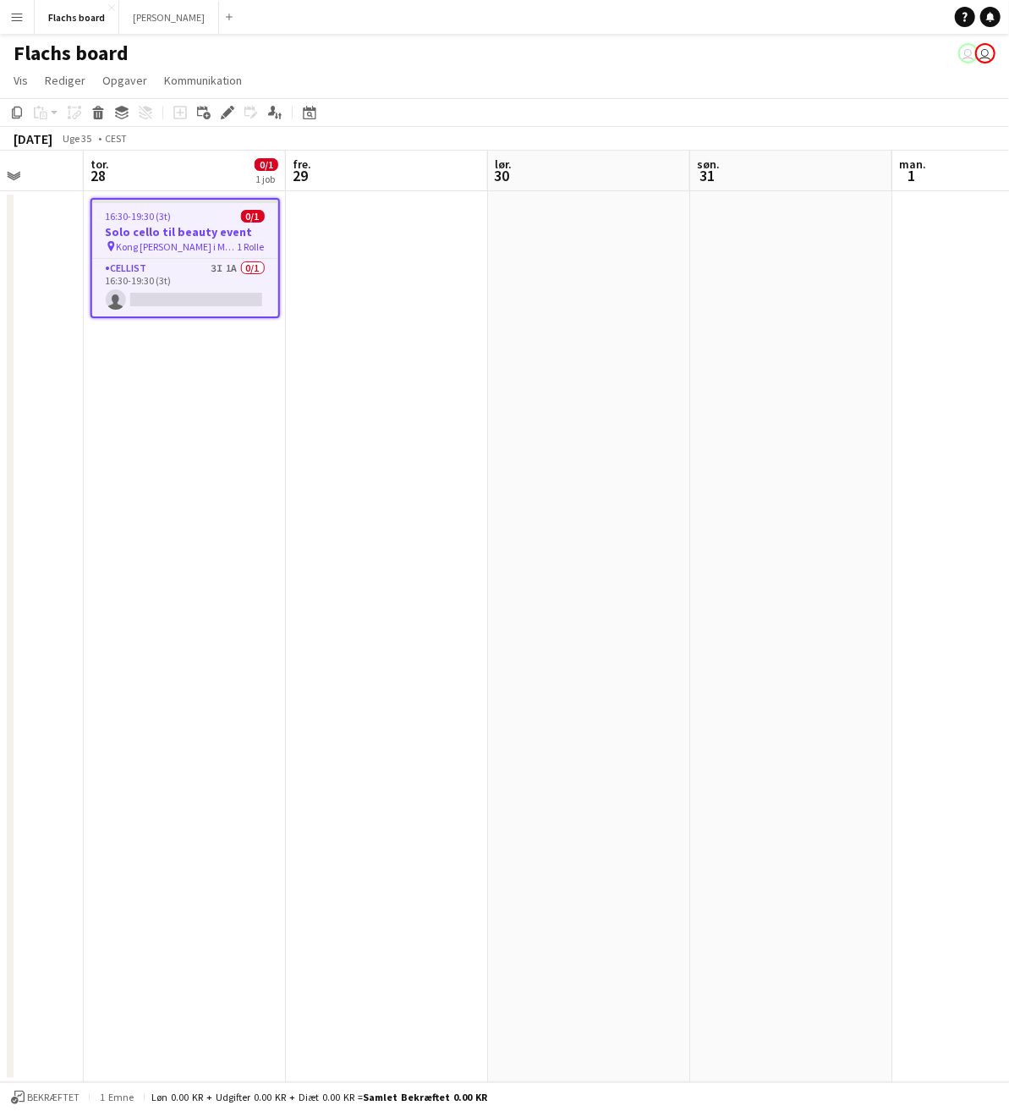
click at [195, 218] on div "16:30-19:30 (3t) 0/1" at bounding box center [185, 216] width 186 height 13
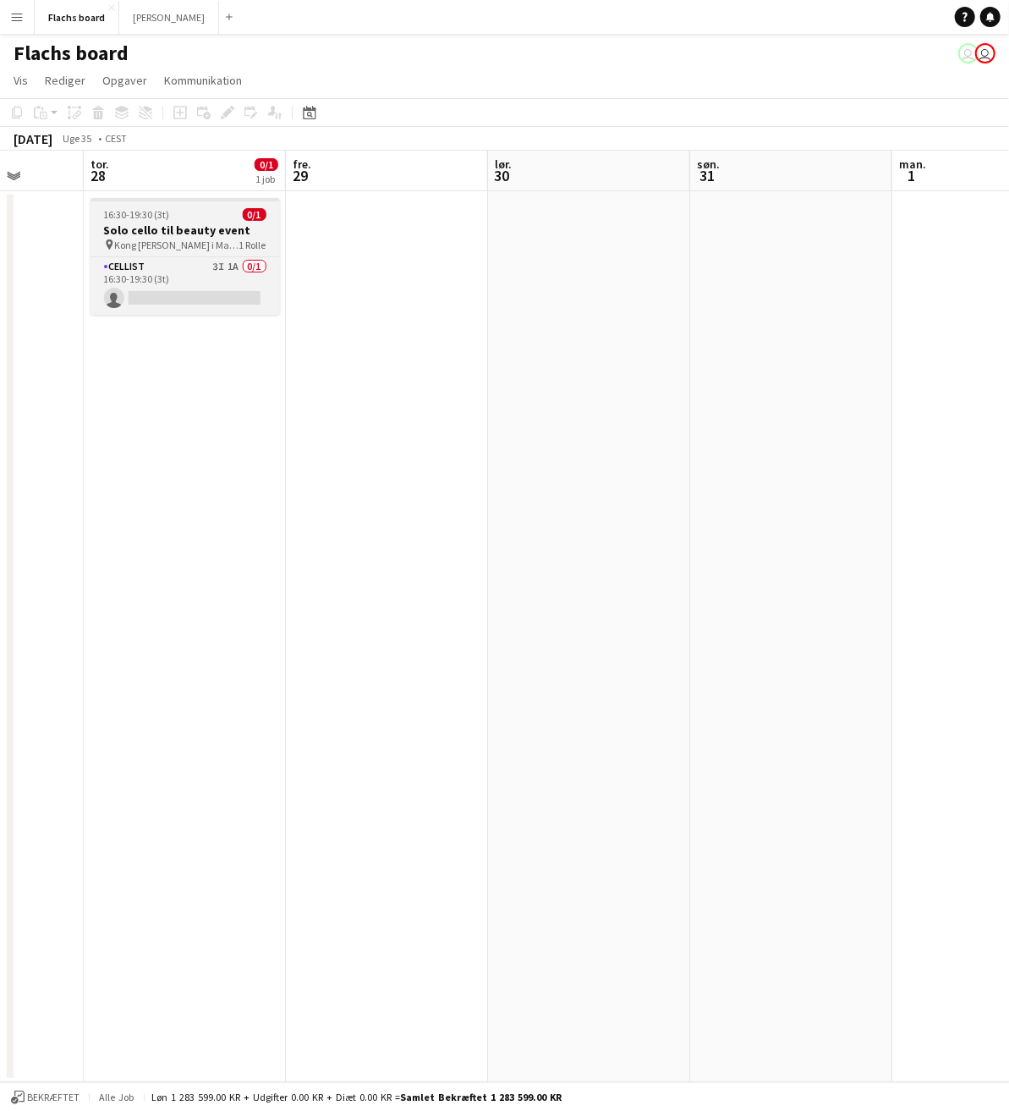
click at [207, 228] on h3 "Solo cello til beauty event" at bounding box center [185, 229] width 189 height 15
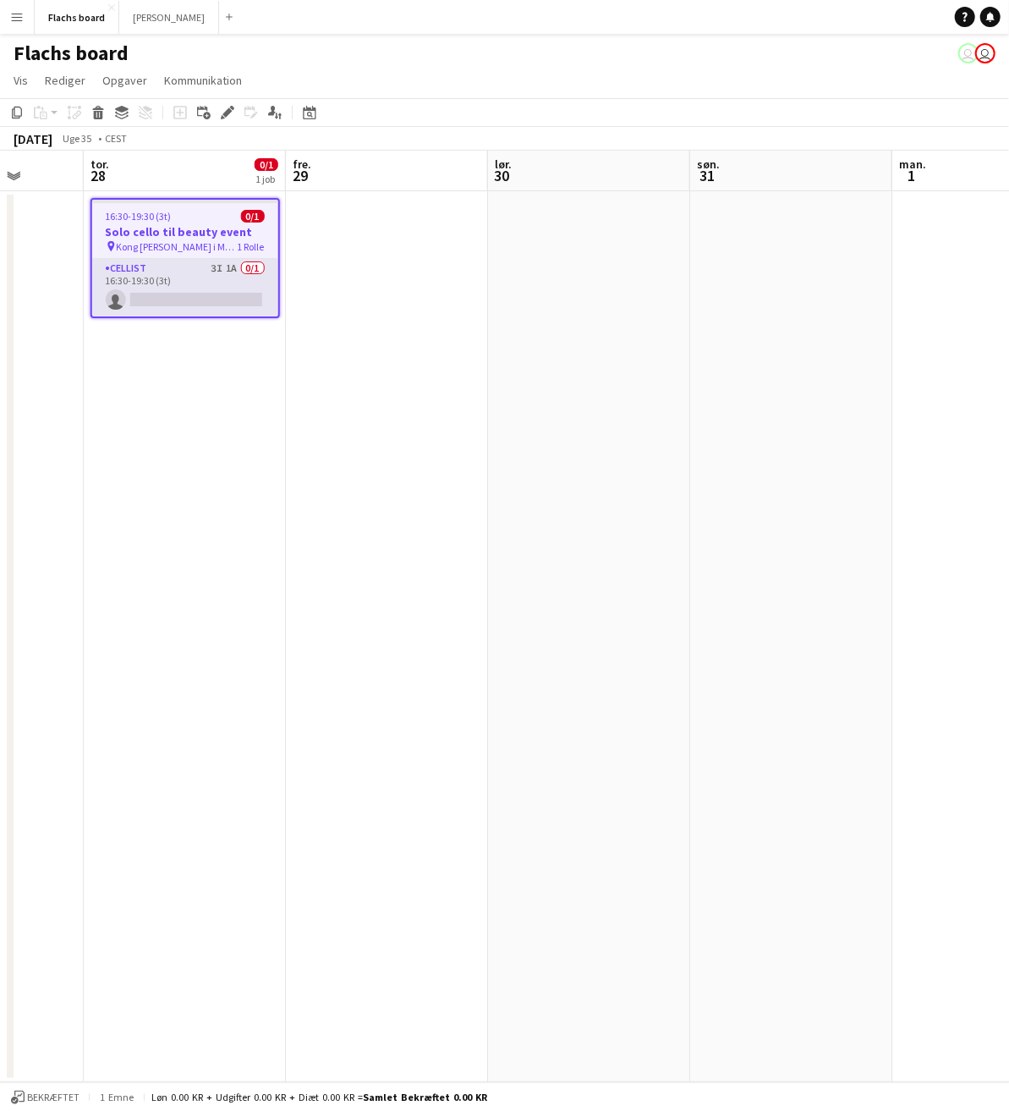
click at [229, 299] on app-card-role "Cellist 3I 1A 0/1 16:30-19:30 (3t) single-neutral-actions" at bounding box center [185, 288] width 186 height 58
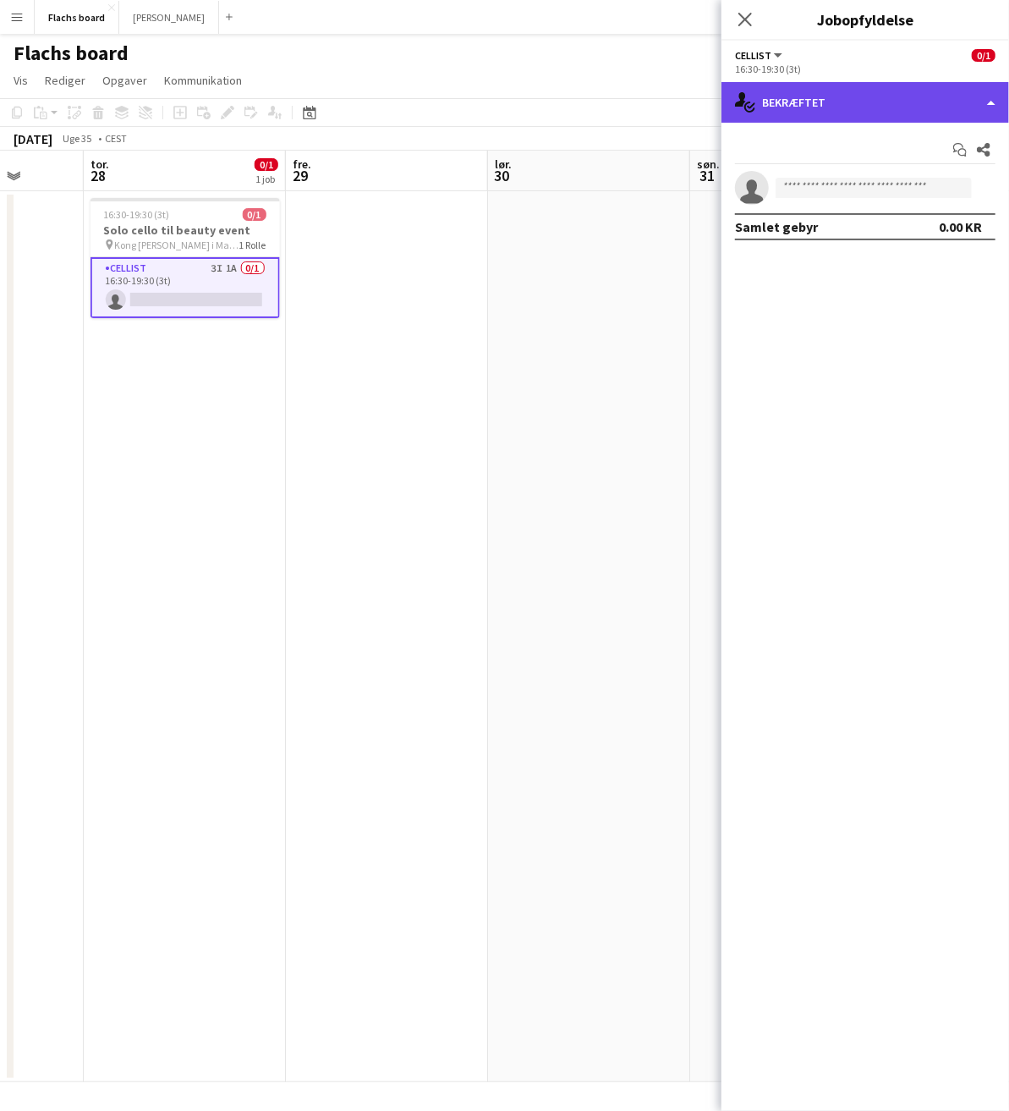
click at [888, 114] on div "single-neutral-actions-check-2 Bekræftet" at bounding box center [866, 102] width 288 height 41
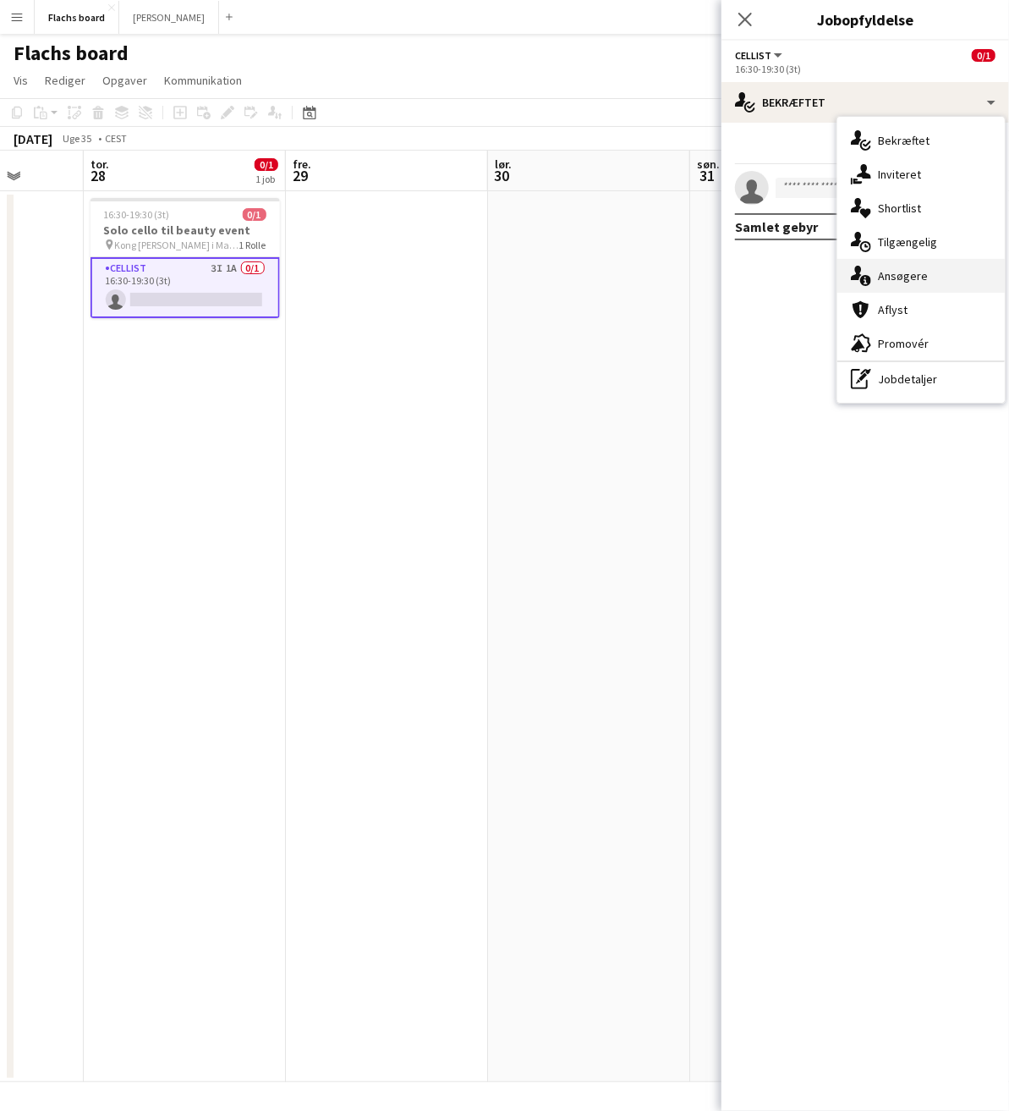
click at [935, 272] on div "single-neutral-actions-information Ansøgere" at bounding box center [920, 276] width 167 height 34
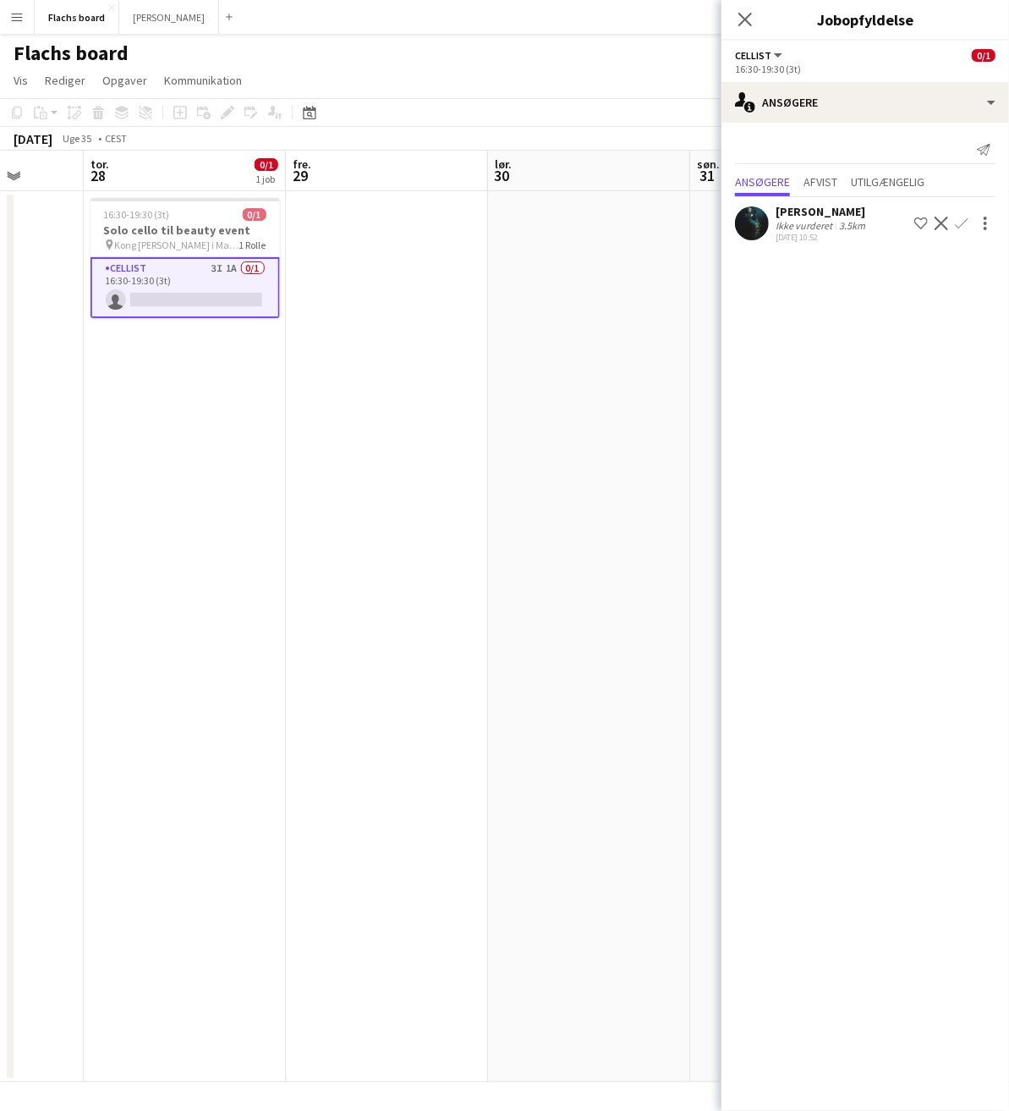
click at [964, 222] on app-icon "Bekræft" at bounding box center [962, 224] width 14 height 14
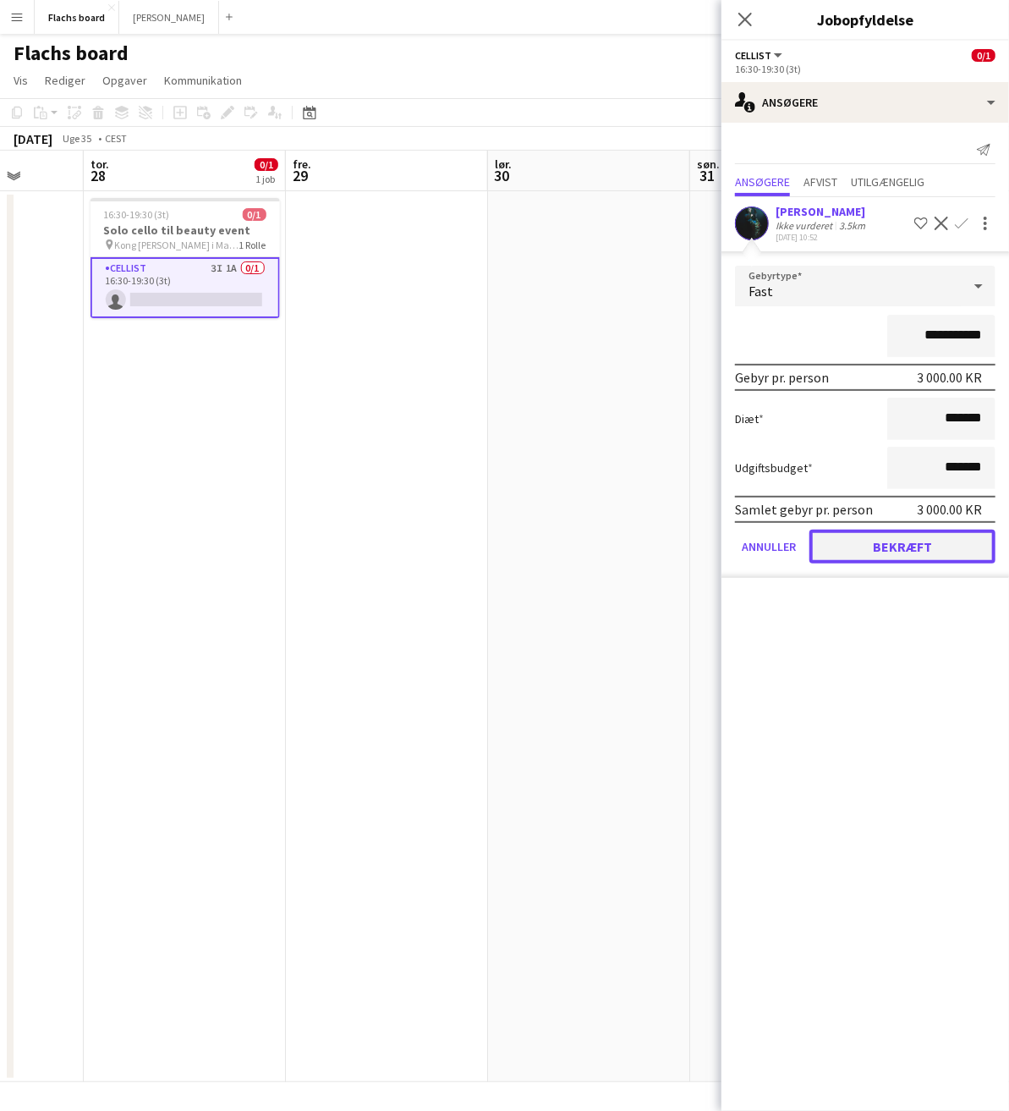
click at [918, 547] on button "Bekræft" at bounding box center [903, 547] width 186 height 34
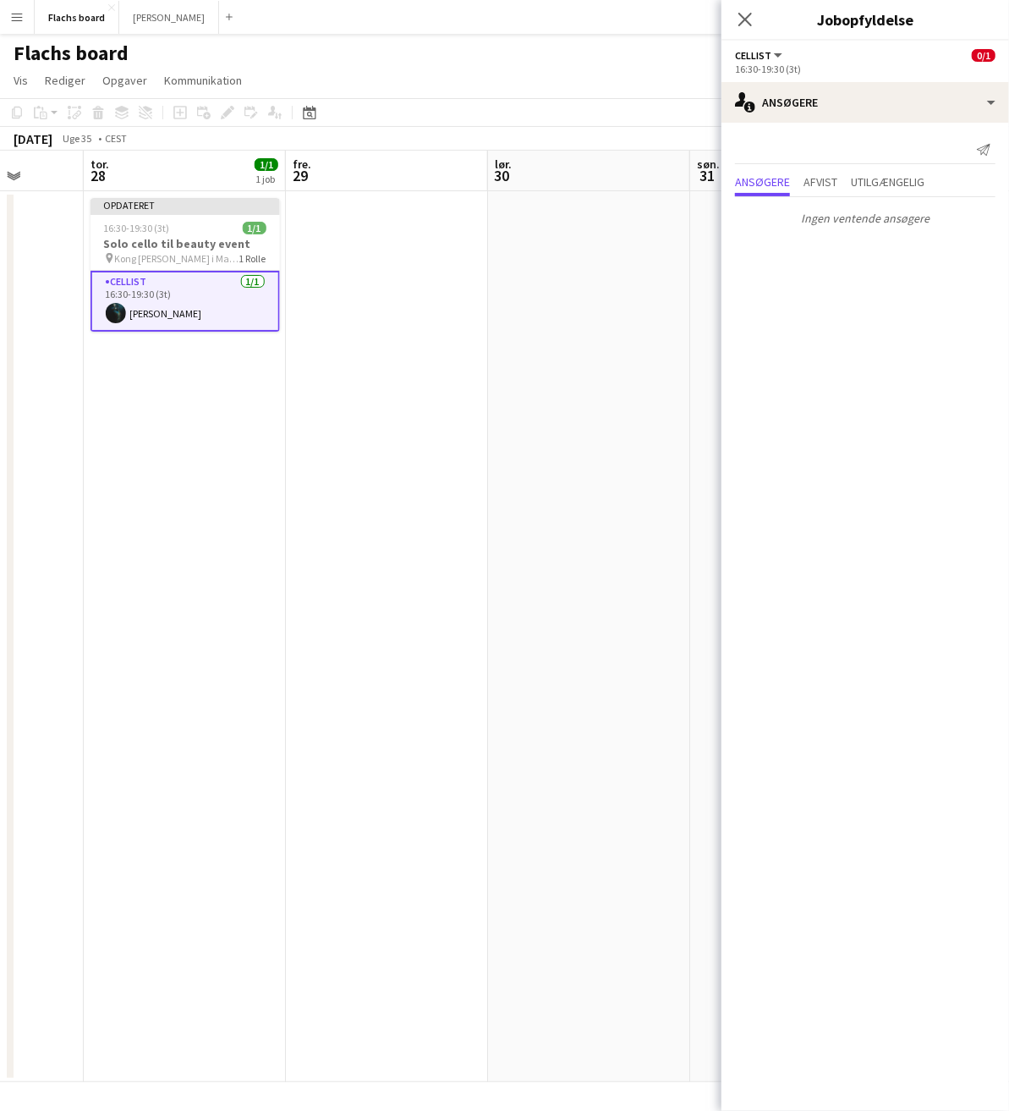
click at [740, 14] on icon at bounding box center [746, 20] width 14 height 14
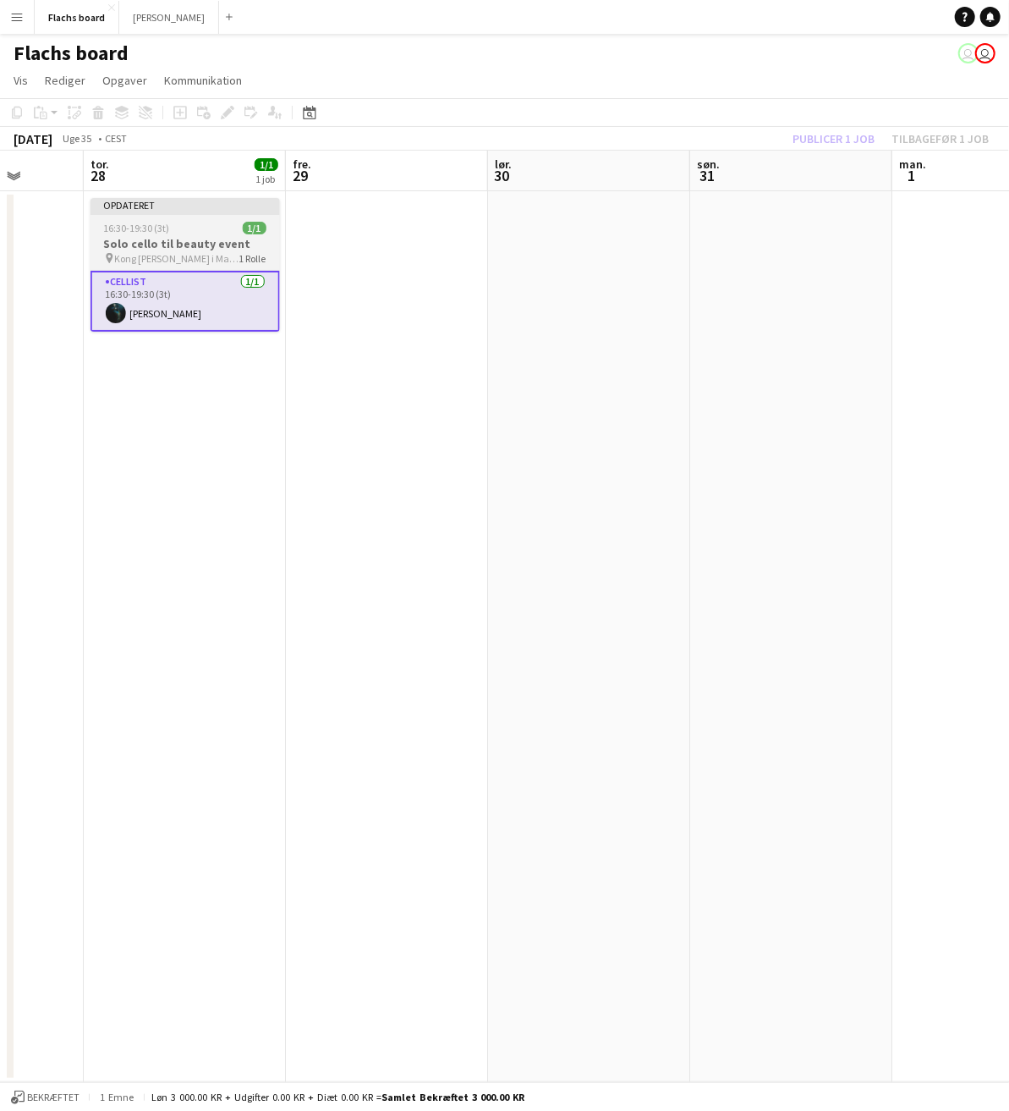
click at [194, 201] on div "Opdateret" at bounding box center [185, 205] width 189 height 14
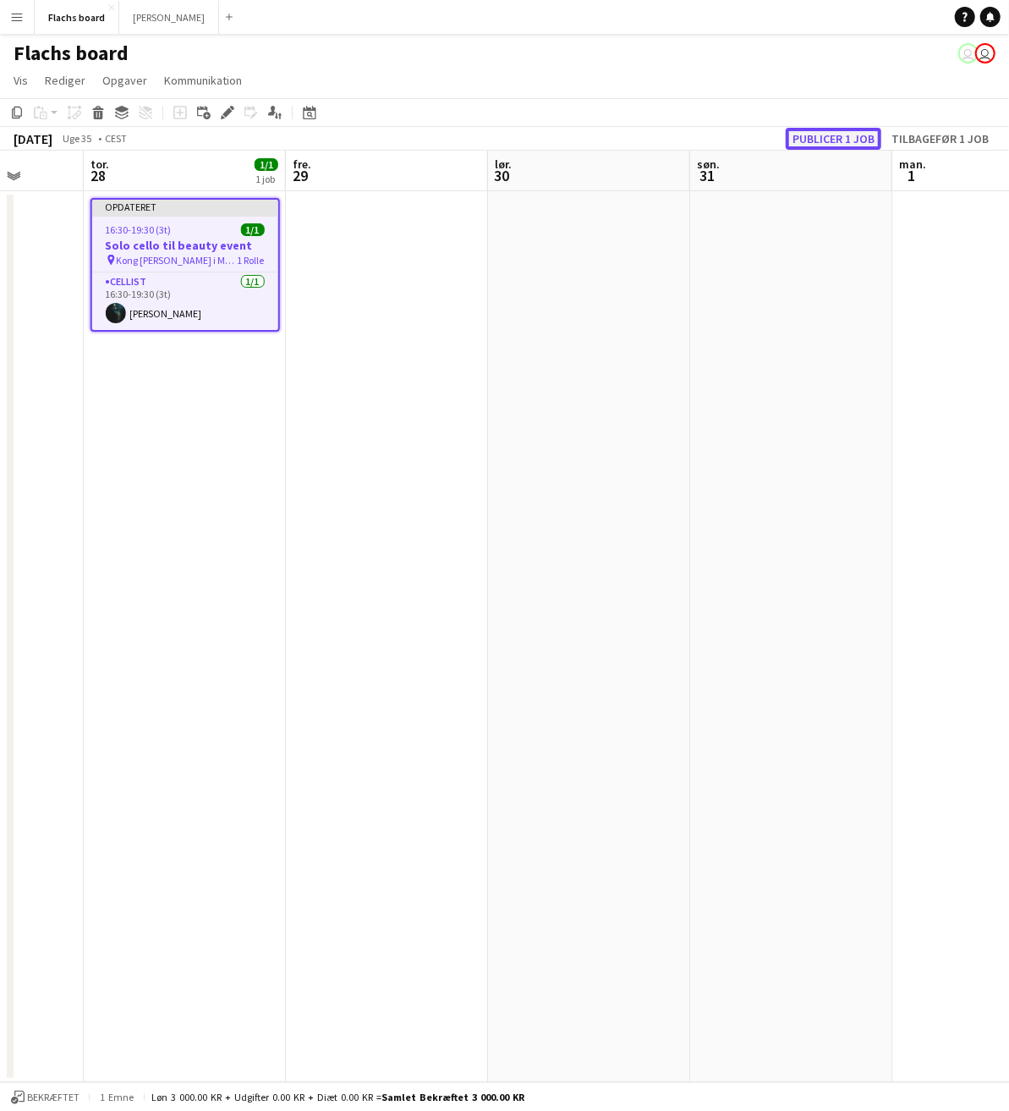
click at [829, 138] on button "Publicer 1 job" at bounding box center [834, 139] width 96 height 22
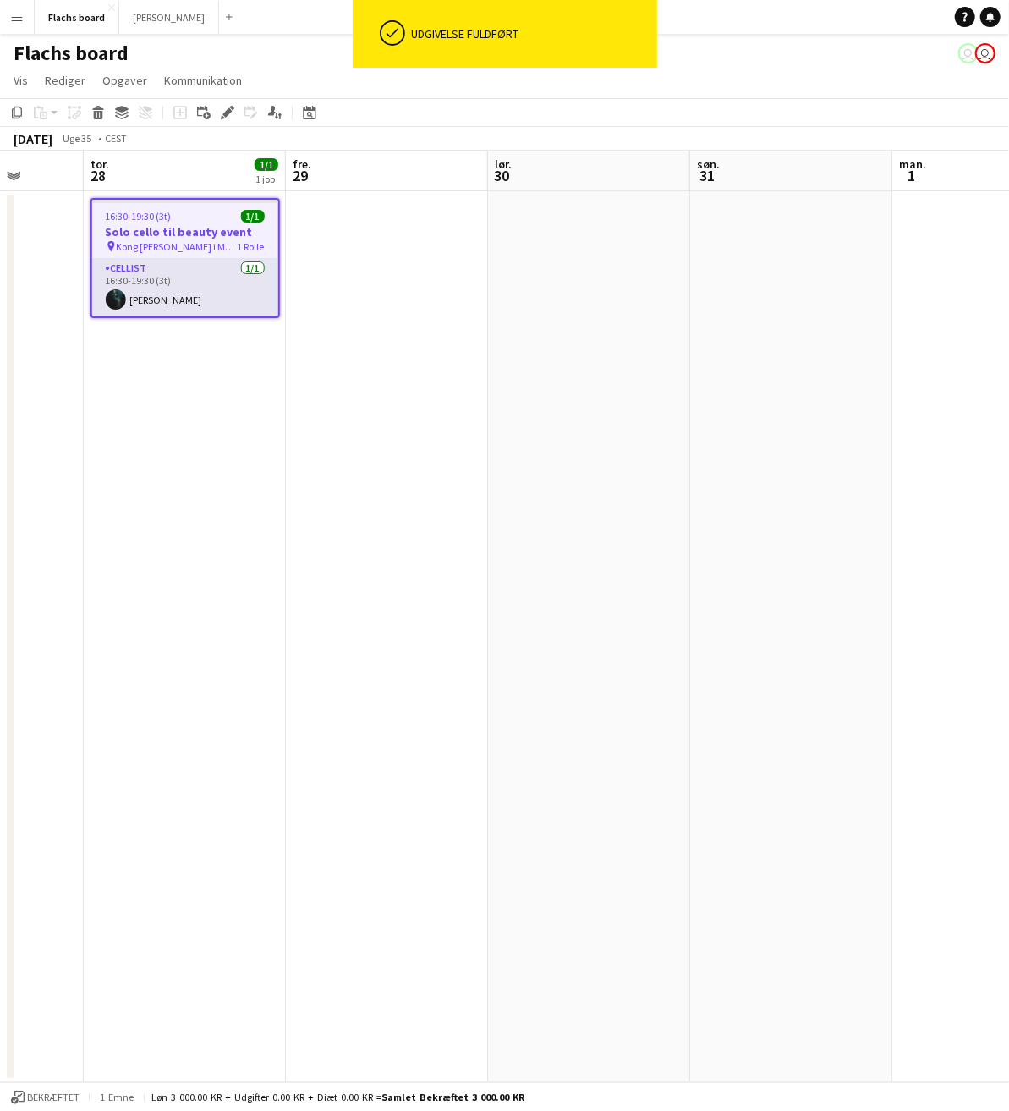
click at [198, 294] on app-card-role "Cellist [DATE] 16:30-19:30 (3t) [PERSON_NAME]" at bounding box center [185, 288] width 186 height 58
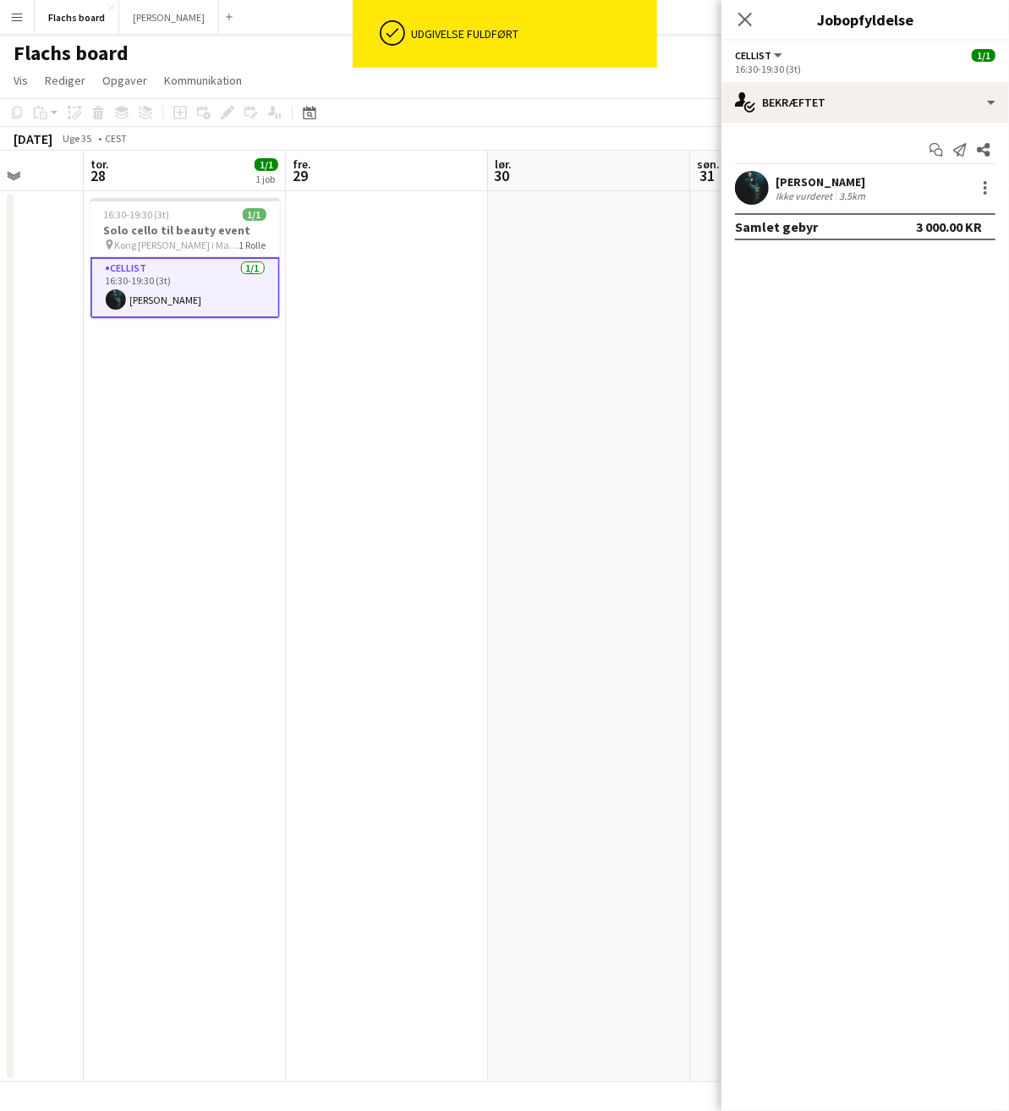
click at [762, 183] on app-user-avatar at bounding box center [752, 188] width 34 height 34
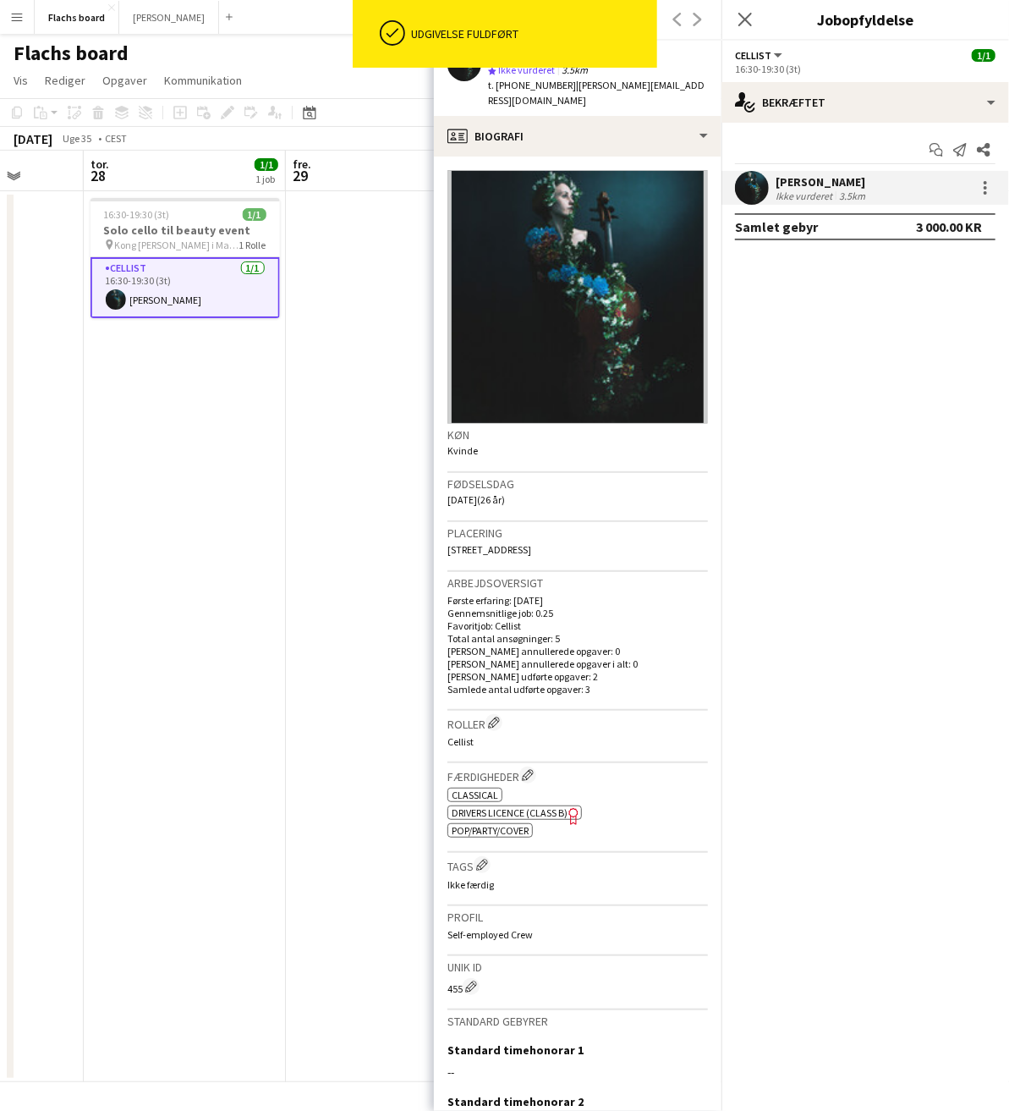
drag, startPoint x: 549, startPoint y: 85, endPoint x: 519, endPoint y: 85, distance: 29.6
click at [519, 85] on span "t. [PHONE_NUMBER]" at bounding box center [532, 85] width 88 height 13
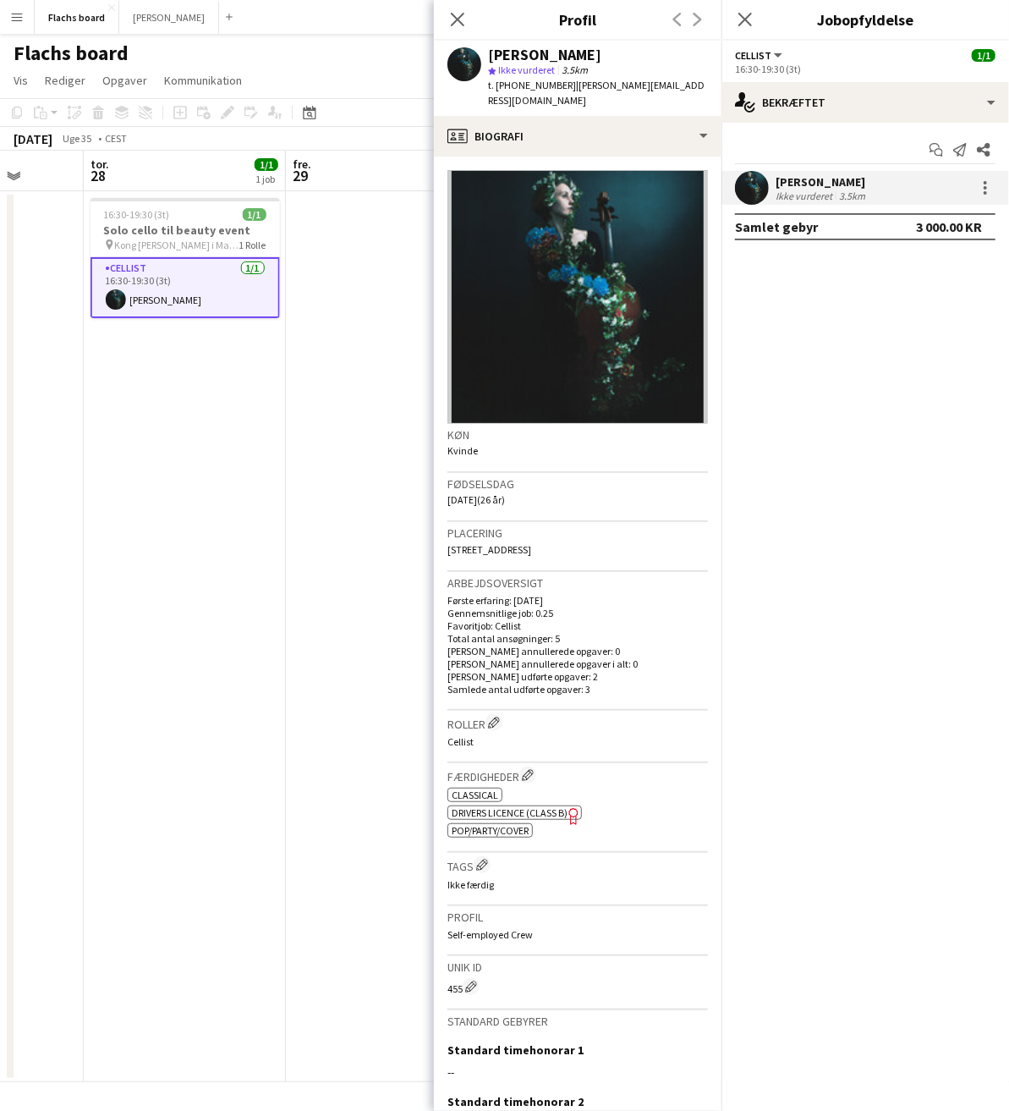
click at [544, 85] on span "t. [PHONE_NUMBER]" at bounding box center [532, 85] width 88 height 13
drag, startPoint x: 553, startPoint y: 85, endPoint x: 496, endPoint y: 85, distance: 57.5
click at [496, 85] on div "t. [PHONE_NUMBER] | [PERSON_NAME][EMAIL_ADDRESS][DOMAIN_NAME]" at bounding box center [598, 93] width 220 height 30
copy span "[PHONE_NUMBER]"
click at [458, 21] on icon "Luk pop-in" at bounding box center [457, 19] width 16 height 16
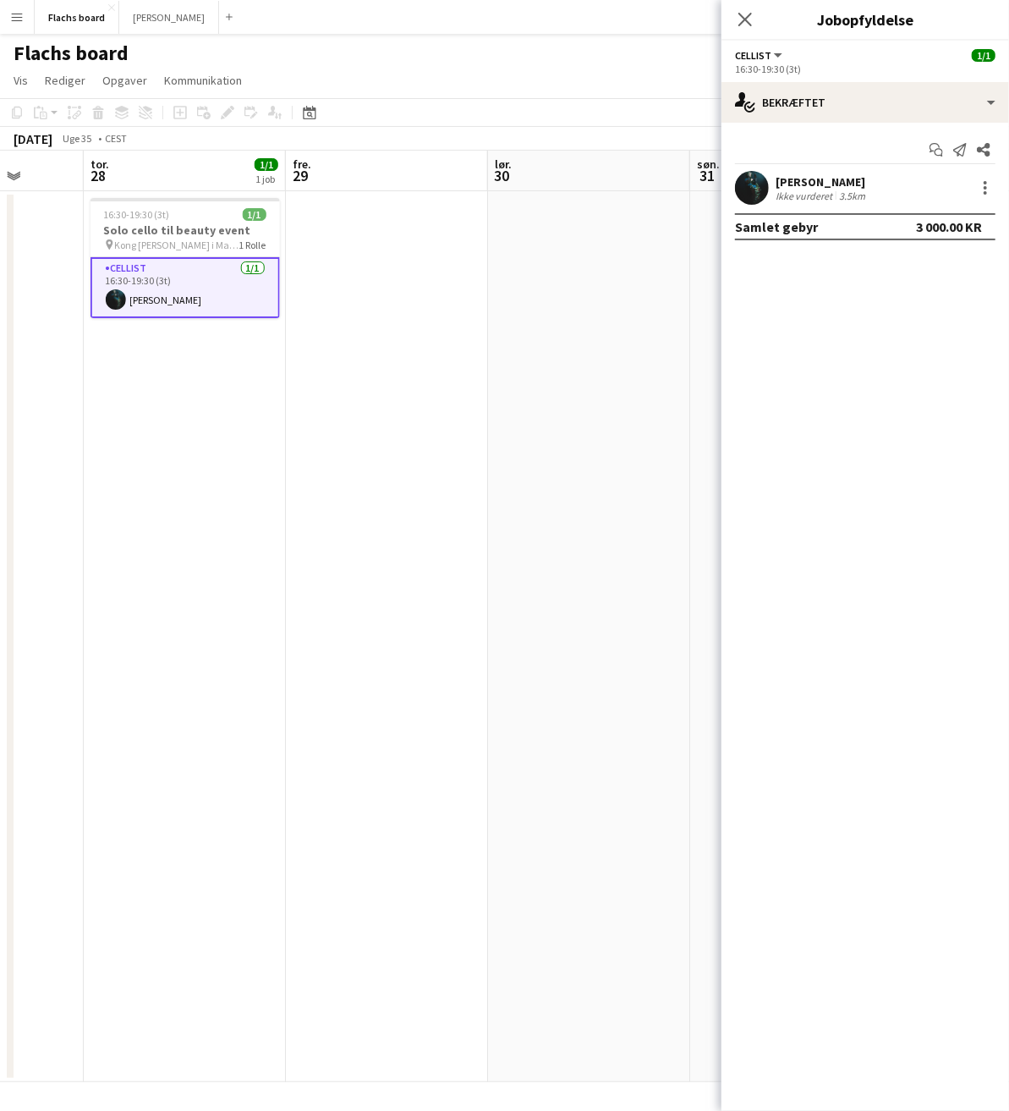
click at [481, 377] on app-date-cell at bounding box center [387, 636] width 202 height 891
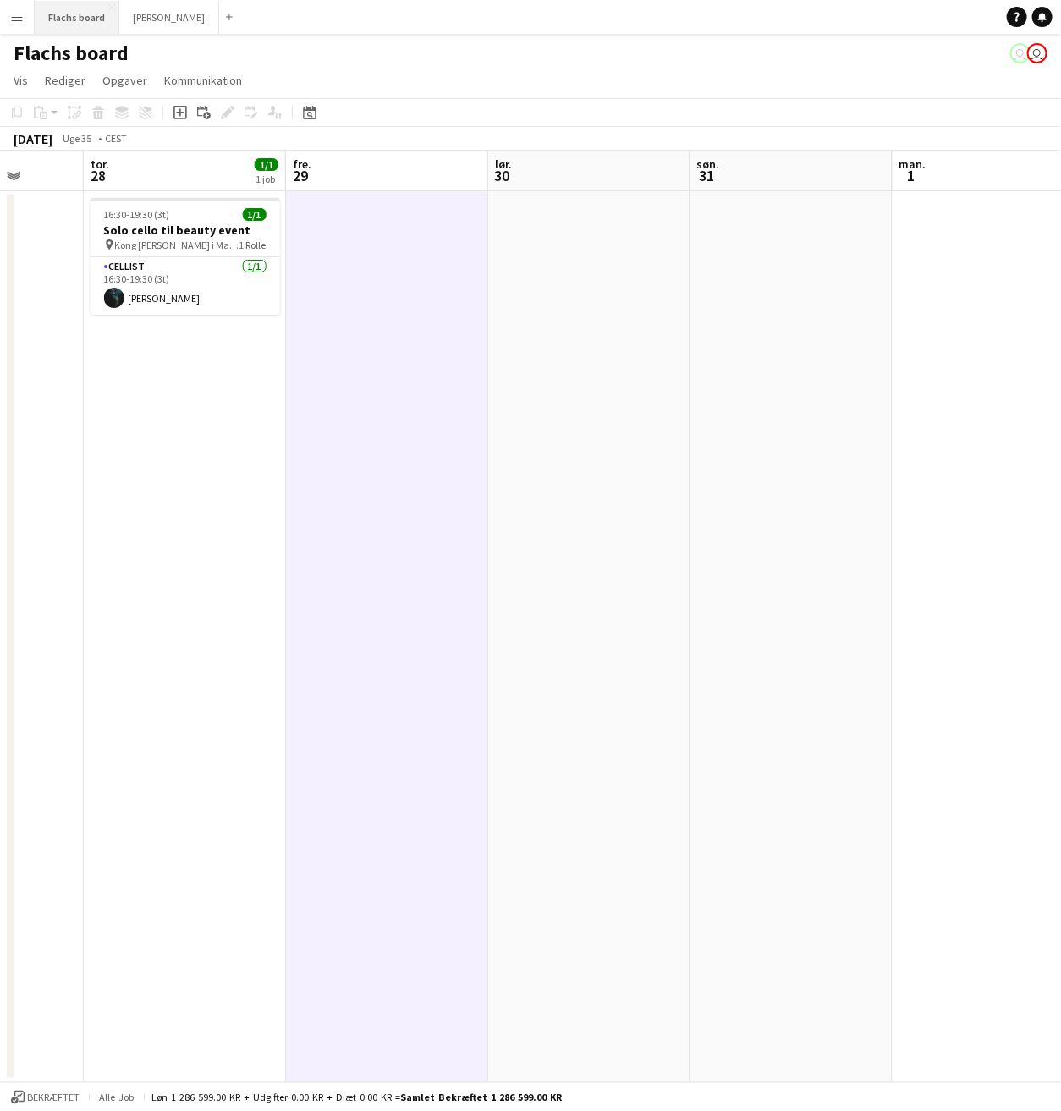
click at [82, 28] on button "Flachs board Luk" at bounding box center [77, 17] width 85 height 33
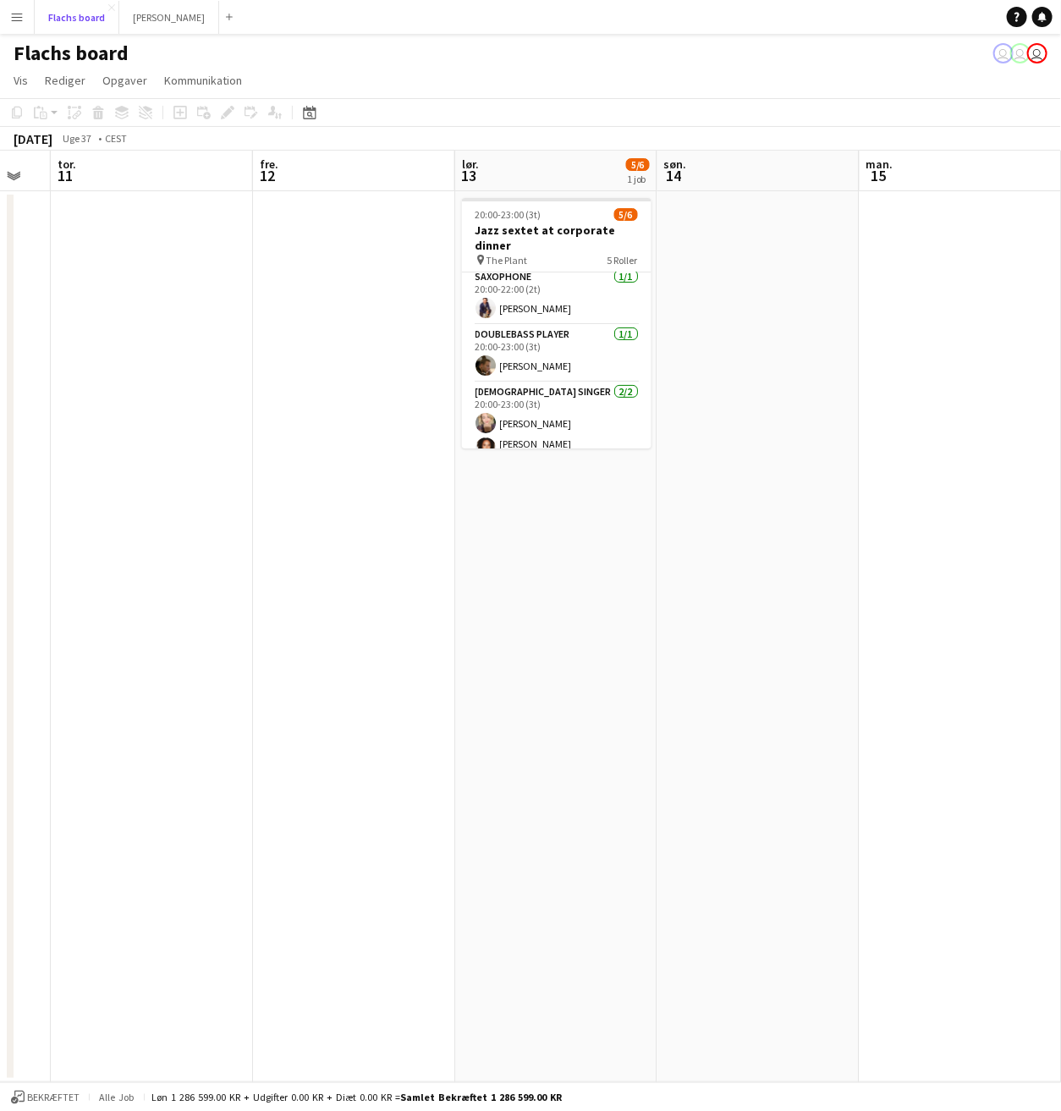
scroll to position [0, 0]
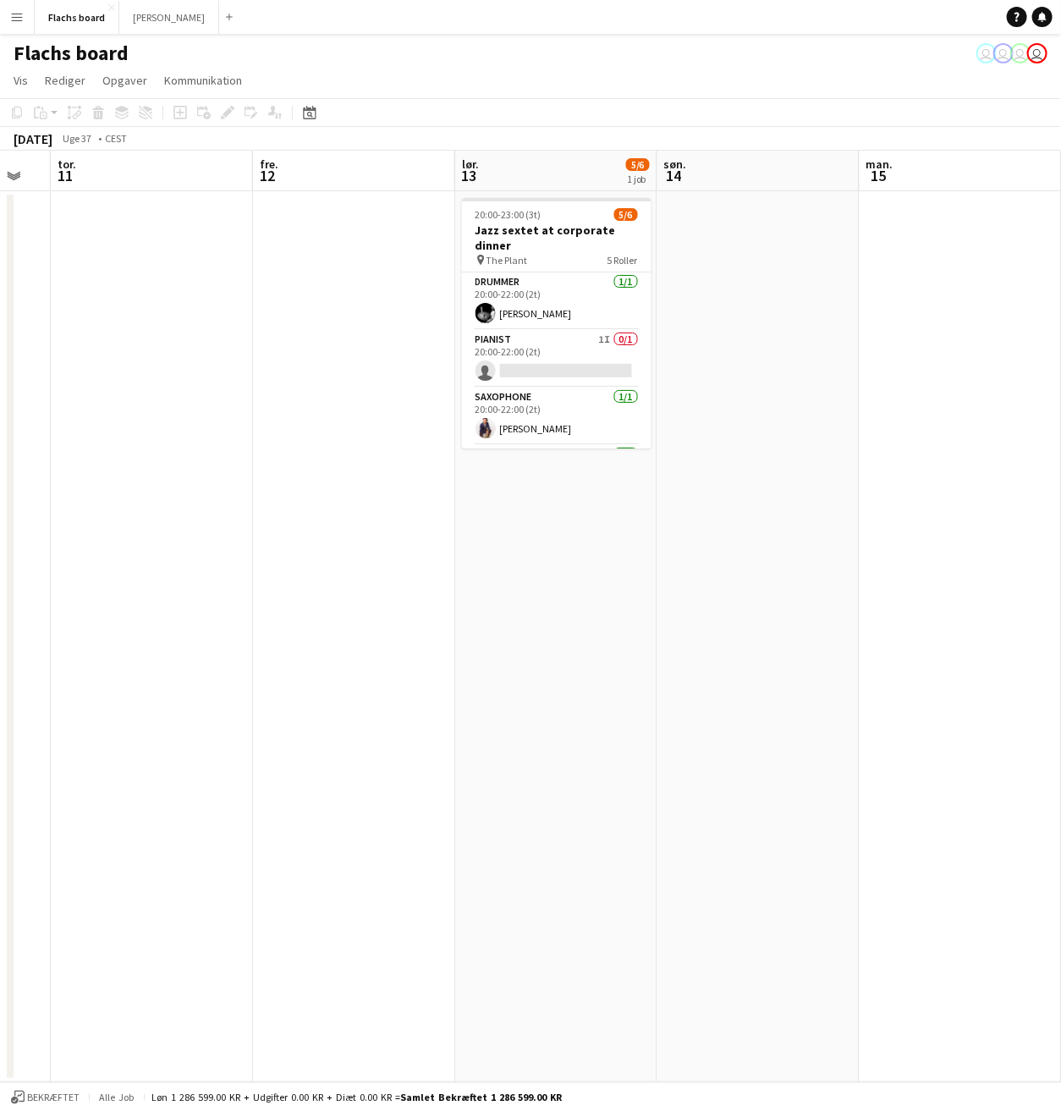
click at [84, 35] on div "[PERSON_NAME] board user user user user" at bounding box center [530, 50] width 1061 height 32
click at [75, 25] on button "Flachs board Luk" at bounding box center [77, 17] width 85 height 33
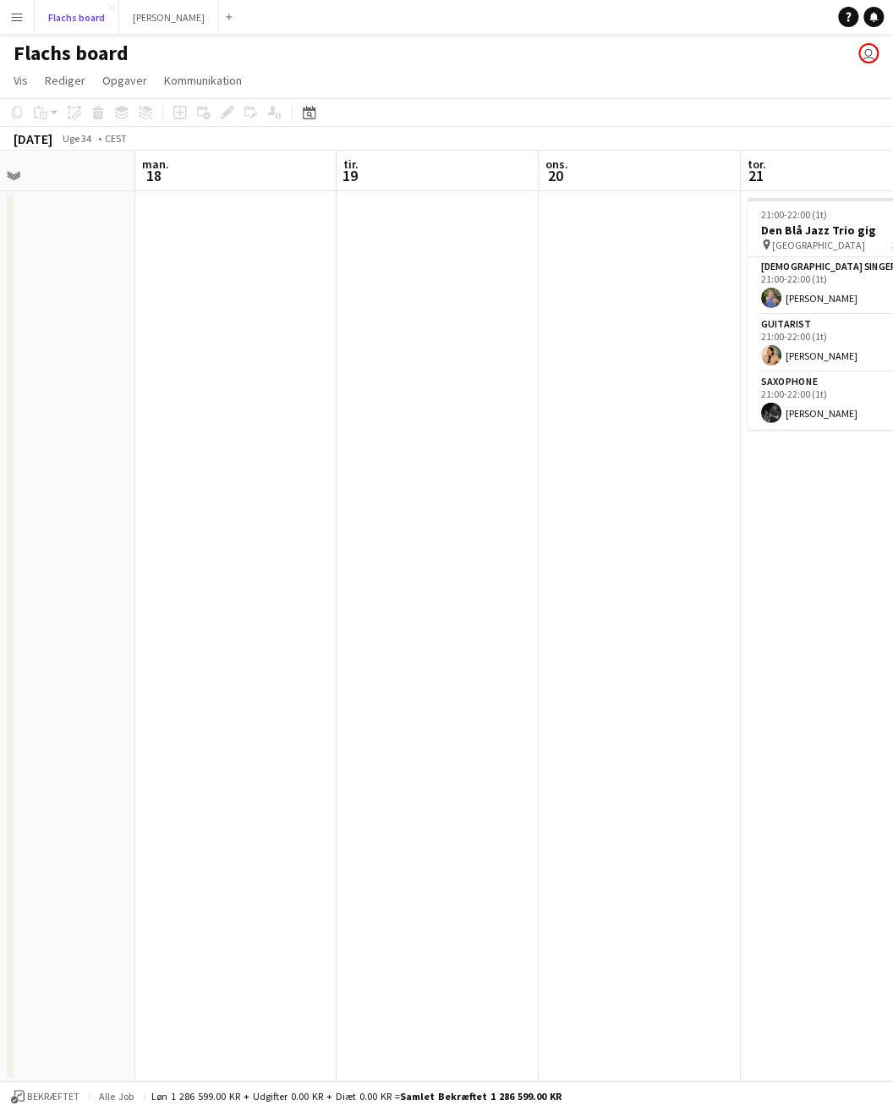
scroll to position [0, 355]
